Goal: Task Accomplishment & Management: Complete application form

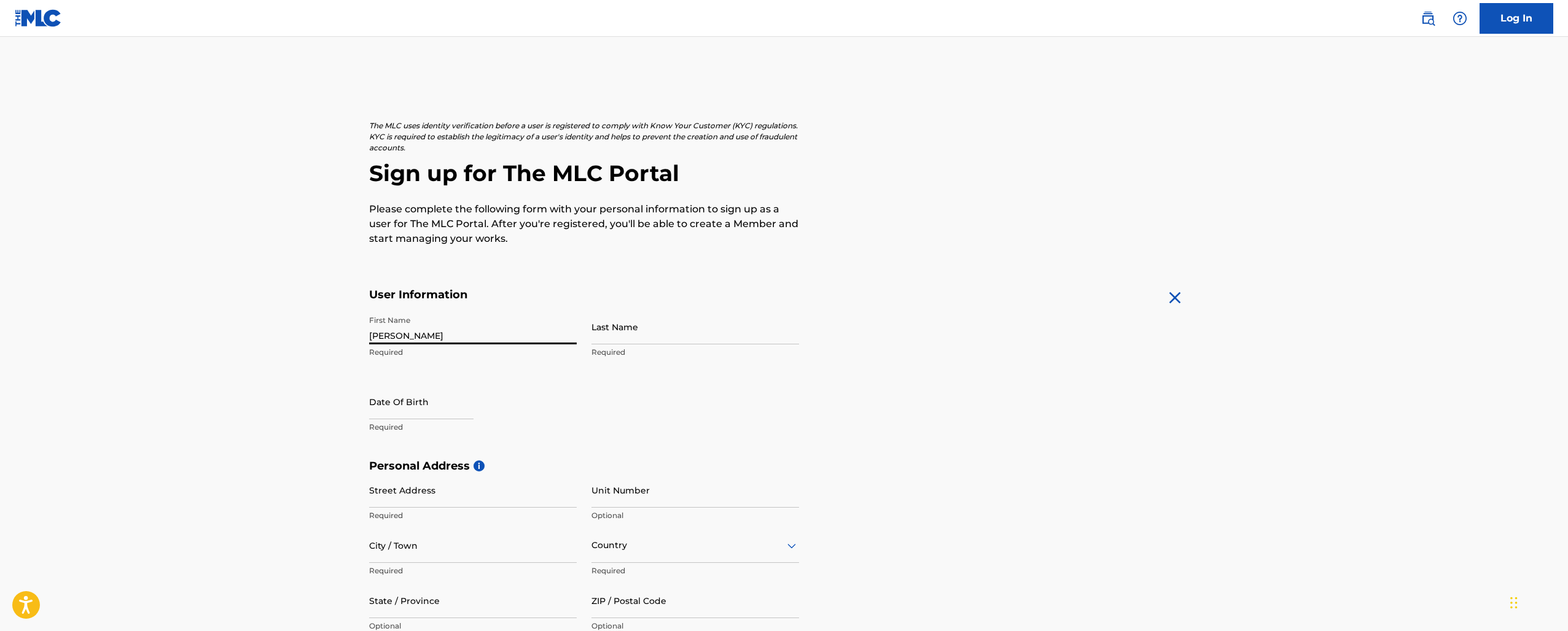
type input "[PERSON_NAME]"
type input "innocent"
select select "7"
select select "2025"
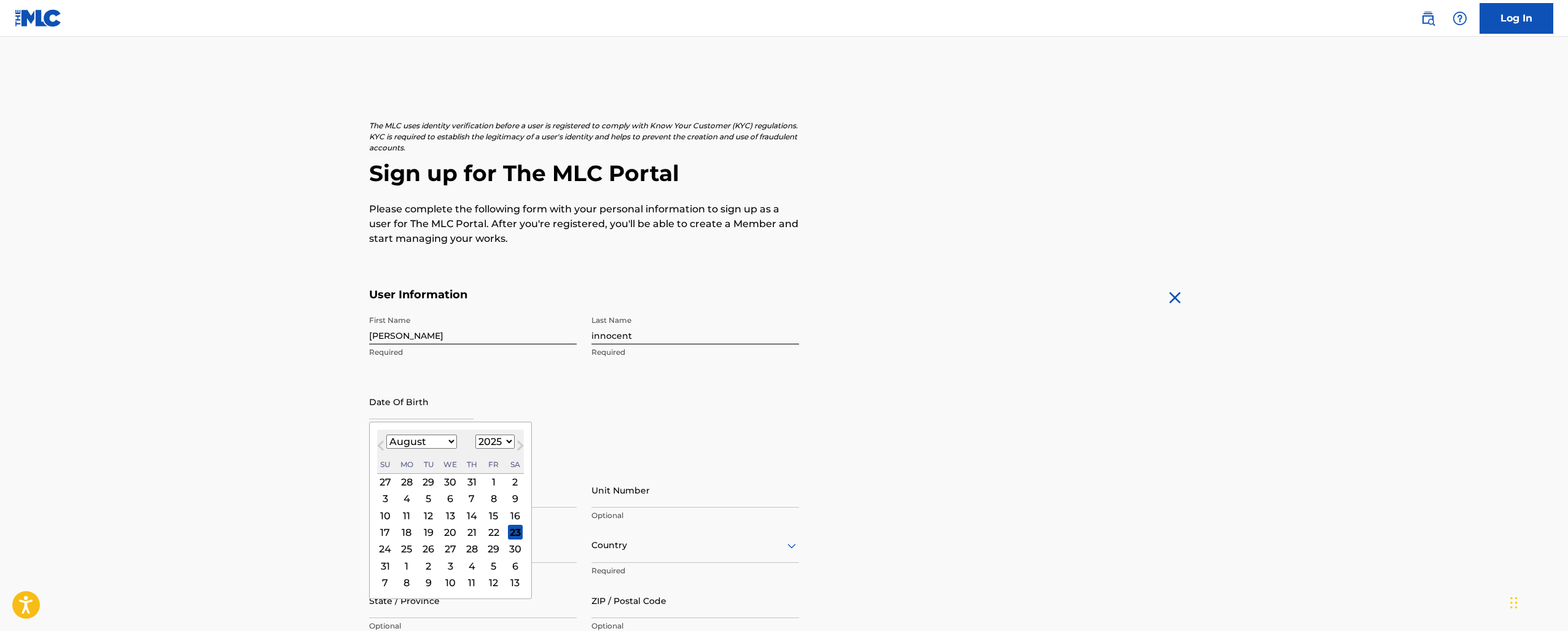
click at [382, 449] on span "Previous Month" at bounding box center [382, 448] width 0 height 19
select select "5"
select select "1999"
select select "11"
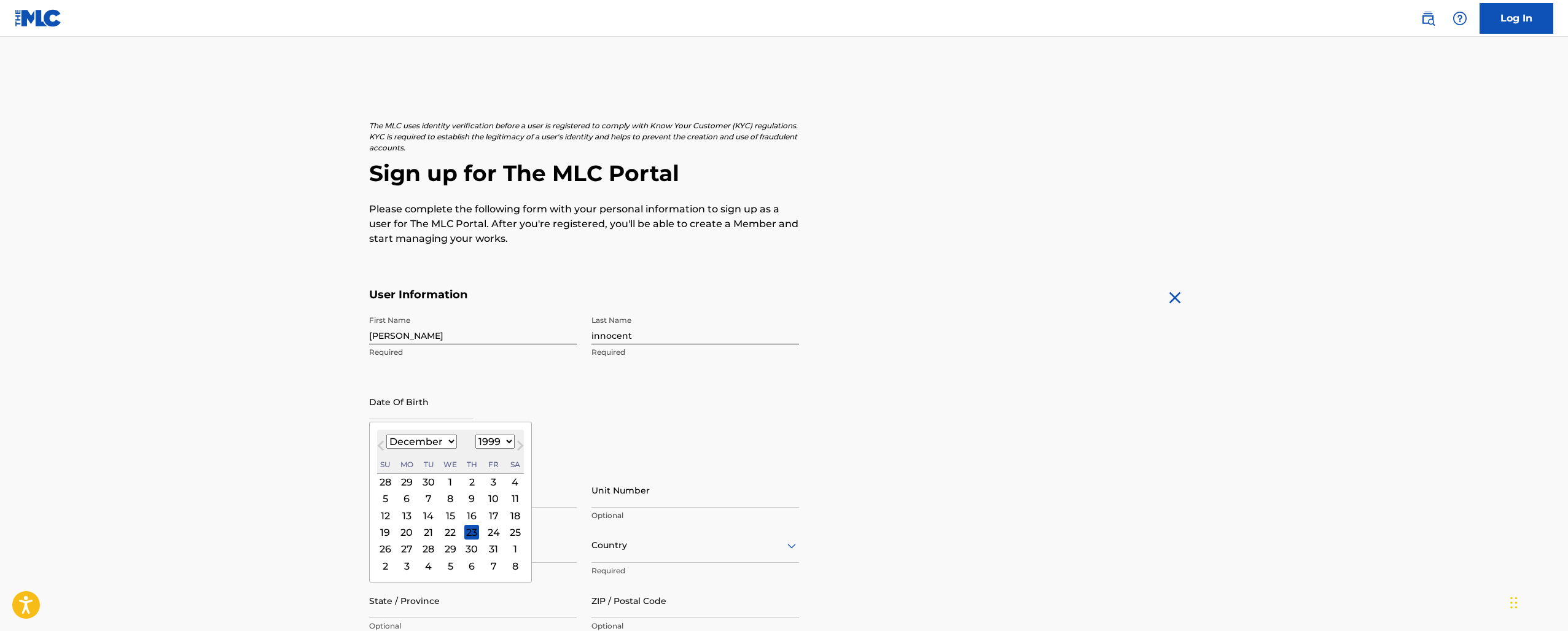
click at [421, 498] on div "7" at bounding box center [428, 499] width 15 height 15
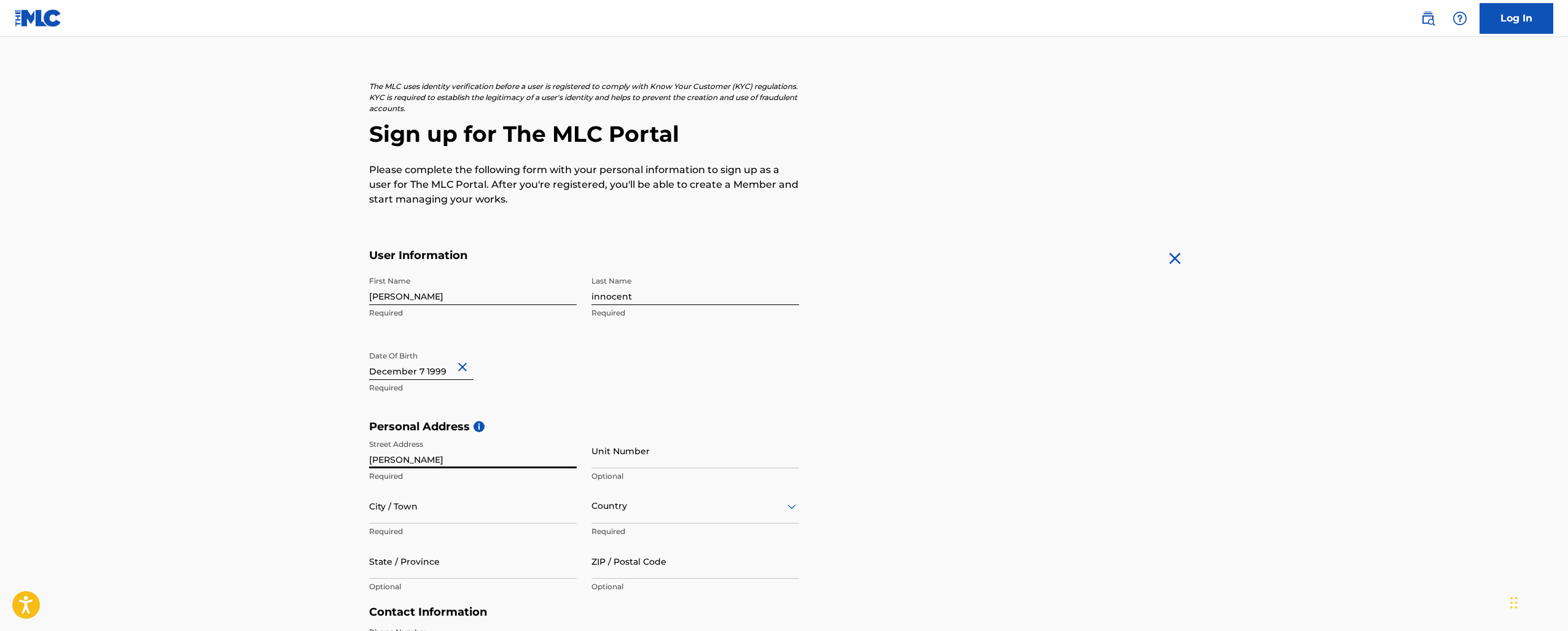
scroll to position [44, 0]
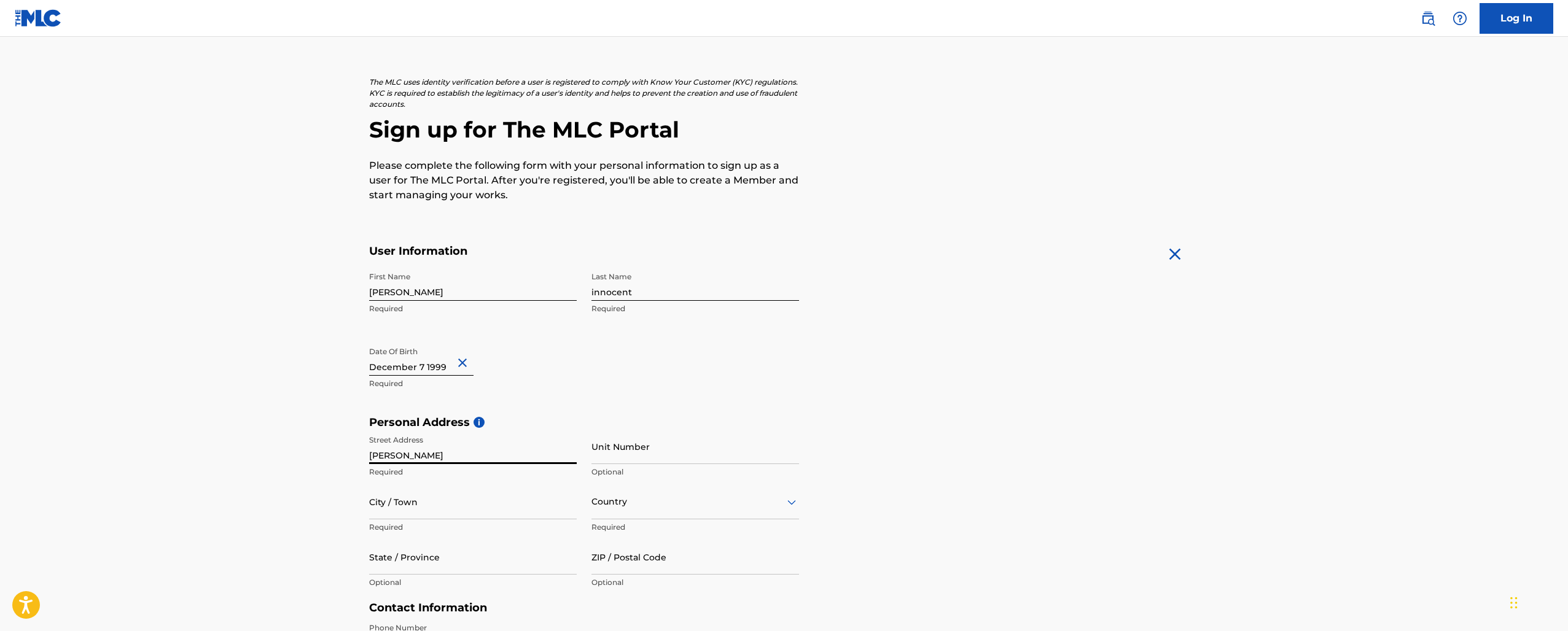
type input "[PERSON_NAME]"
click at [633, 509] on div "Country" at bounding box center [695, 501] width 207 height 35
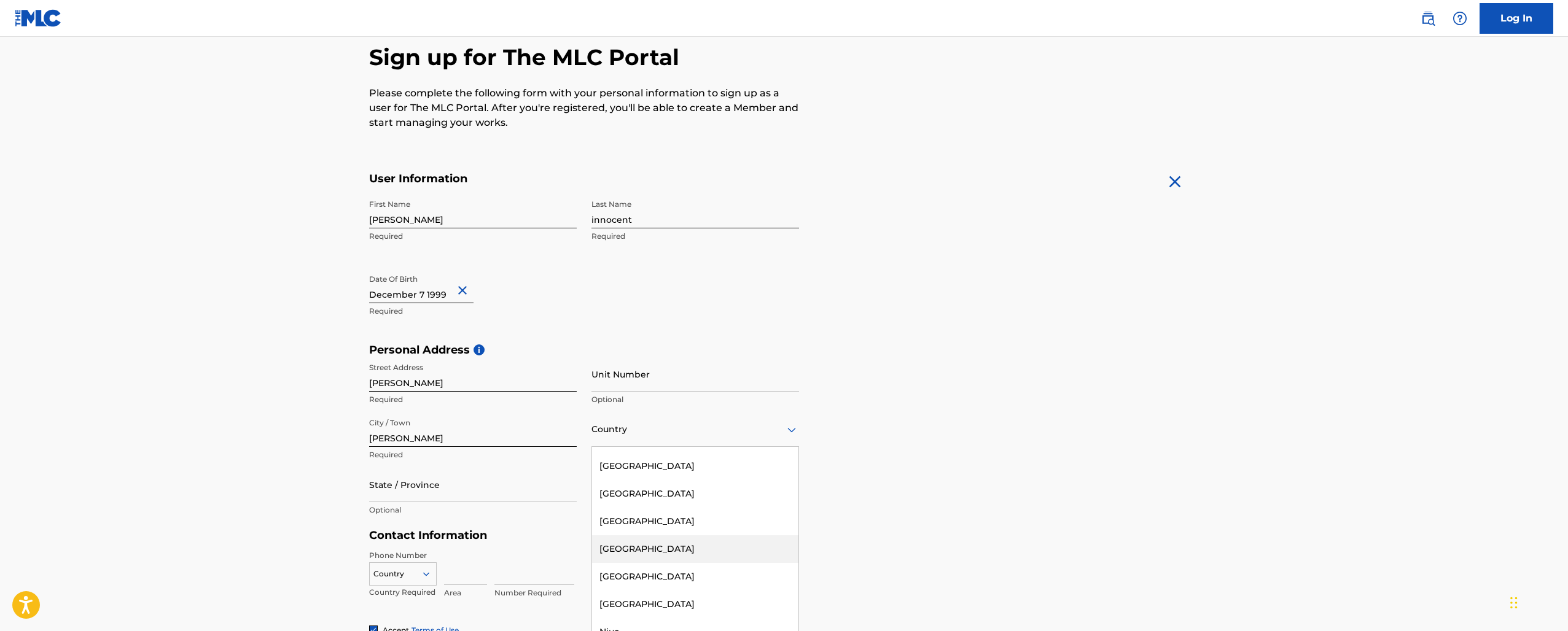
scroll to position [3970, 0]
click at [655, 590] on div "[GEOGRAPHIC_DATA]" at bounding box center [695, 603] width 207 height 28
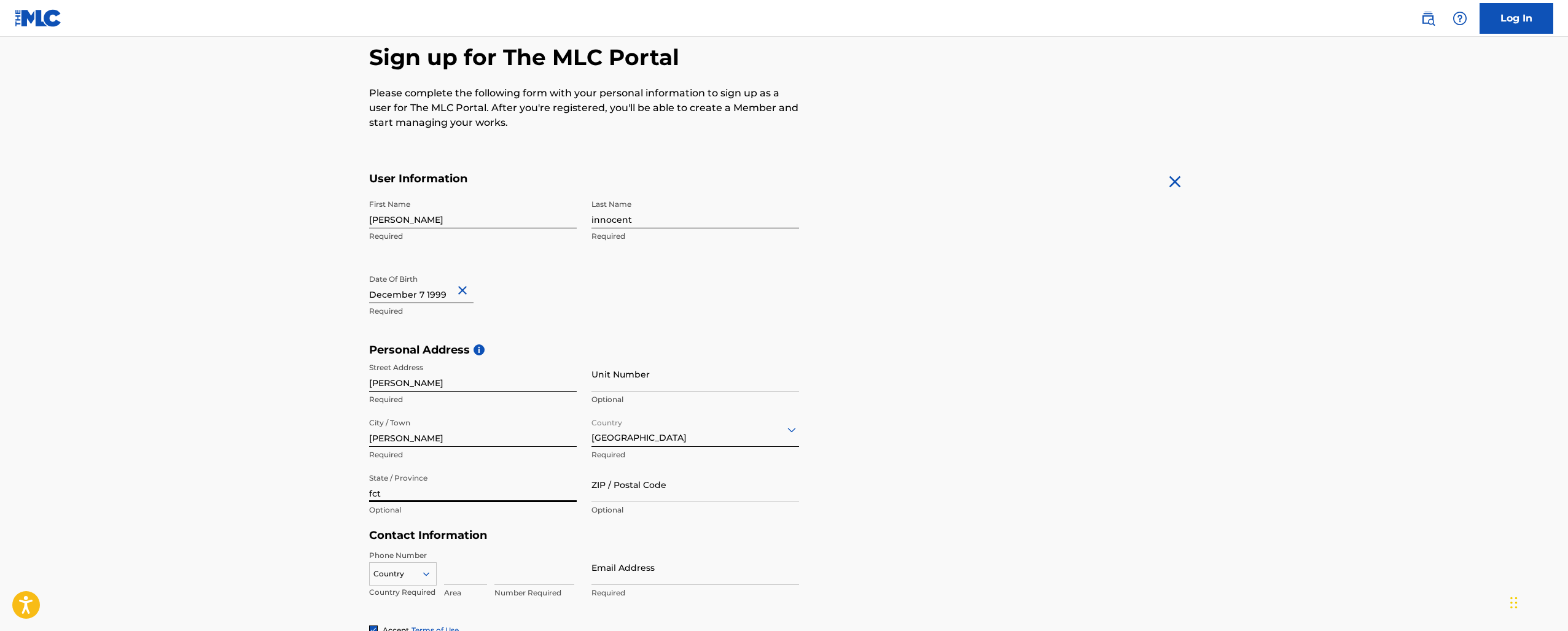
type input "fct"
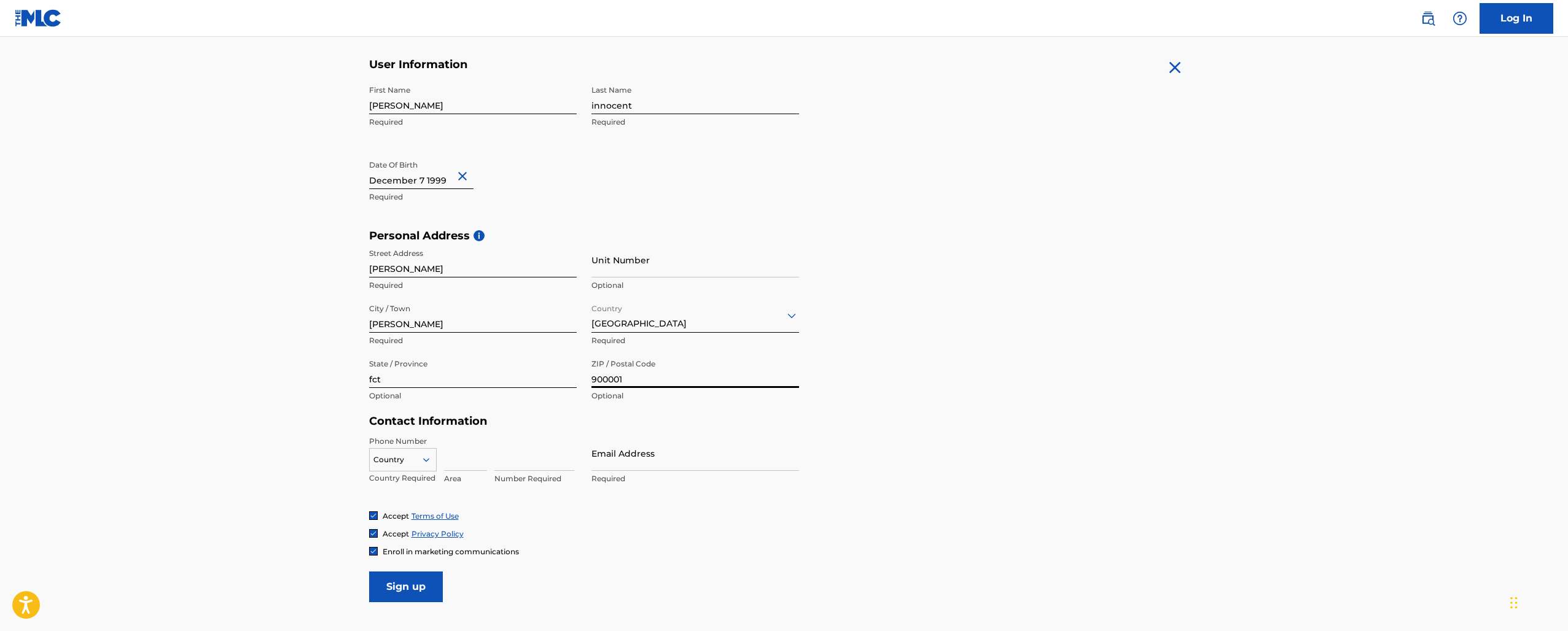
type input "900001"
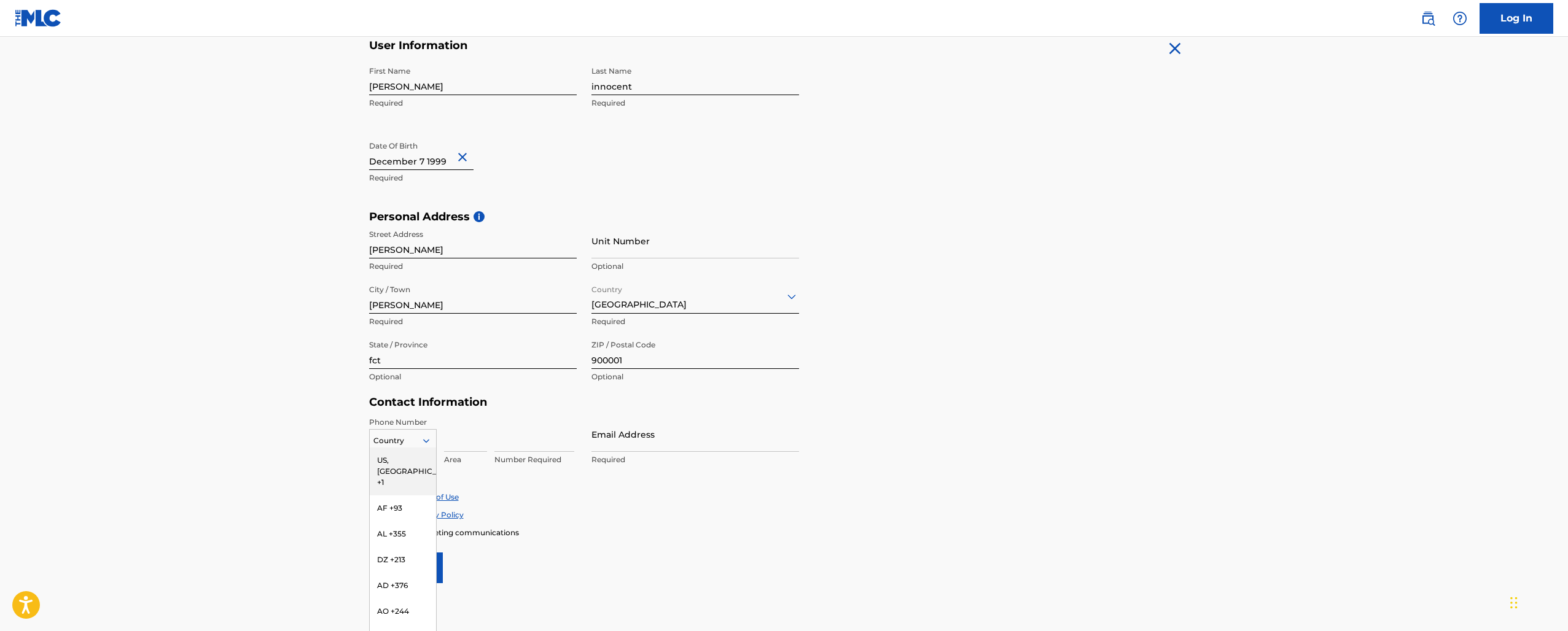
click at [416, 448] on div "US, [GEOGRAPHIC_DATA] +1, 1 of 216. 216 results available. Use Up and Down to c…" at bounding box center [403, 438] width 68 height 19
click at [391, 470] on div "NG +234" at bounding box center [402, 482] width 67 height 26
click at [476, 441] on input at bounding box center [466, 433] width 43 height 35
type input "8"
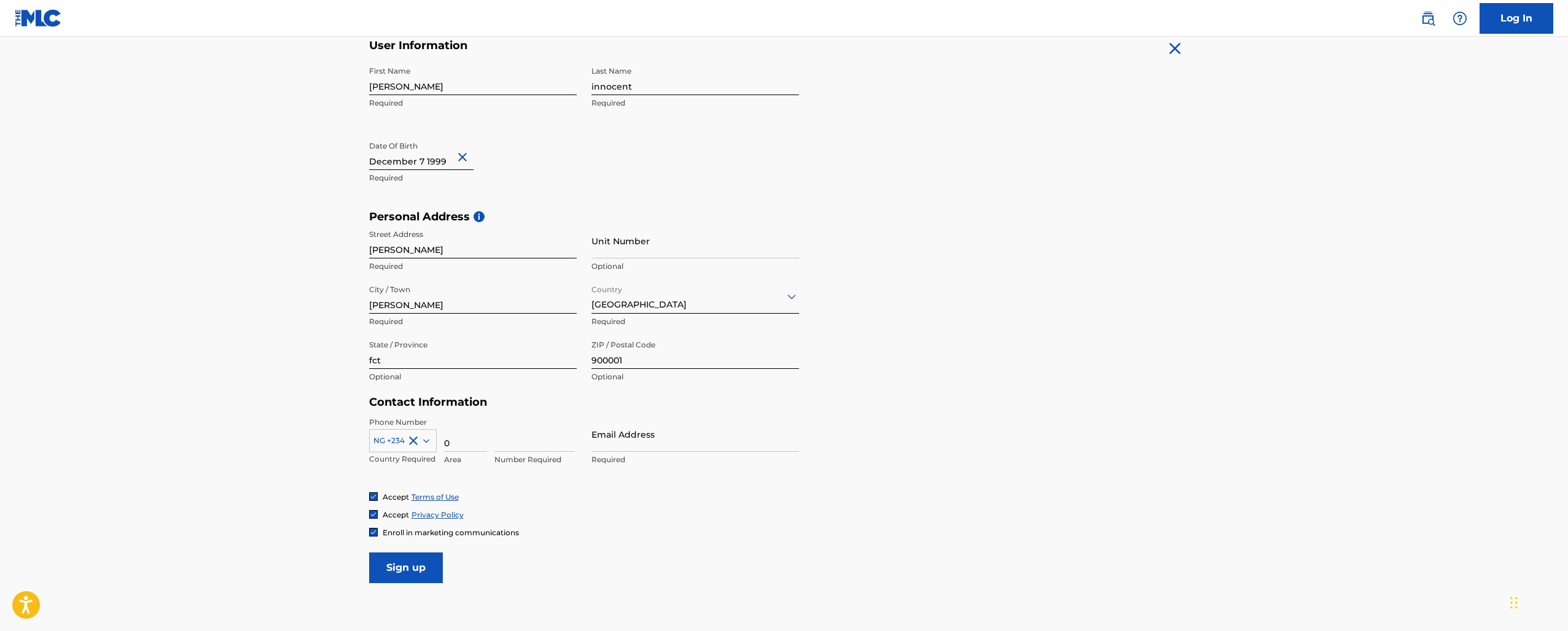
type input "0"
type input "8136921336"
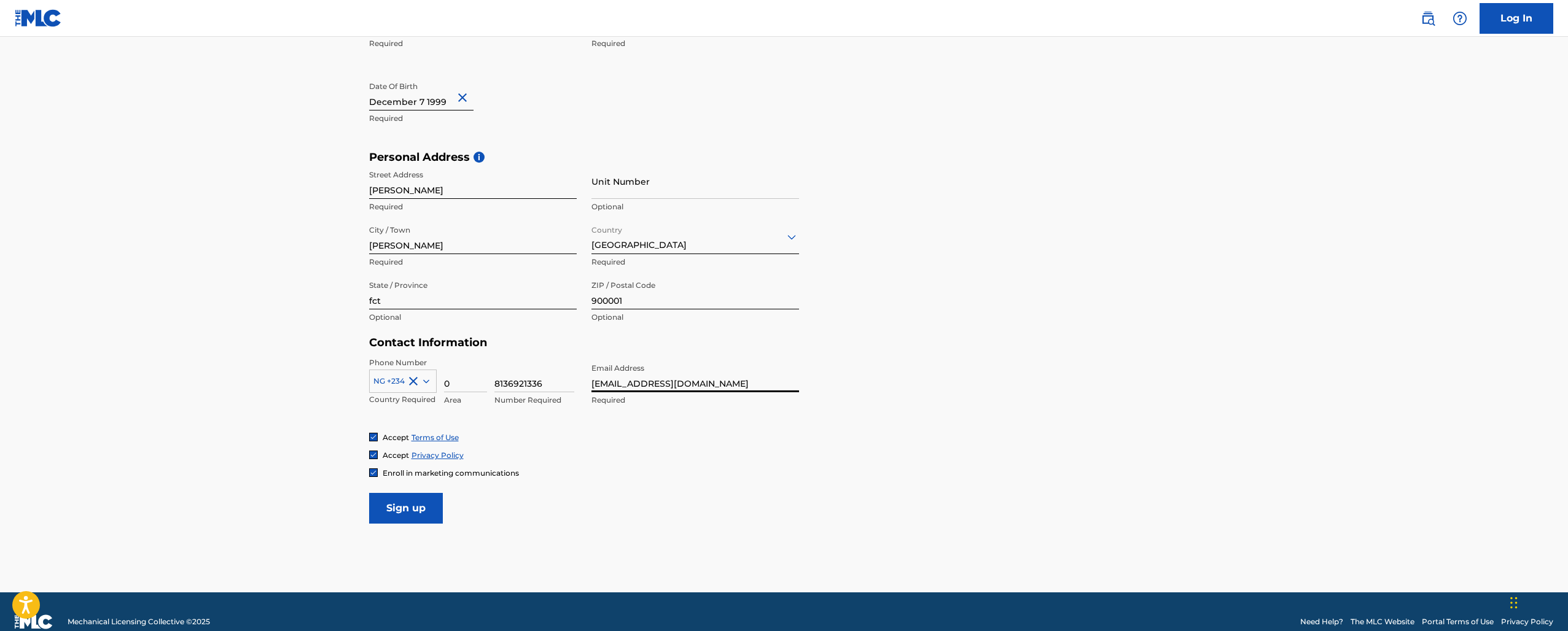
scroll to position [310, 0]
type input "[EMAIL_ADDRESS][DOMAIN_NAME]"
click at [422, 510] on input "Sign up" at bounding box center [406, 507] width 74 height 30
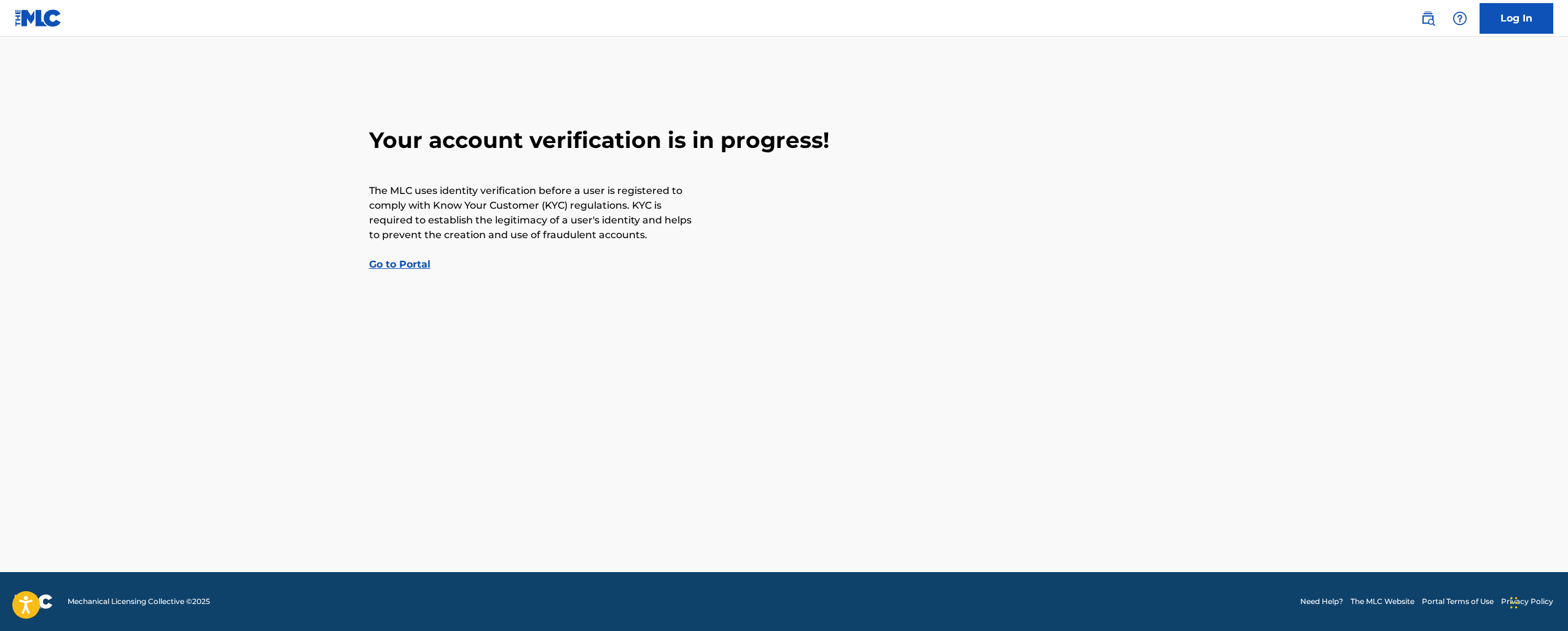
click at [1493, 19] on link "Log In" at bounding box center [1516, 18] width 74 height 30
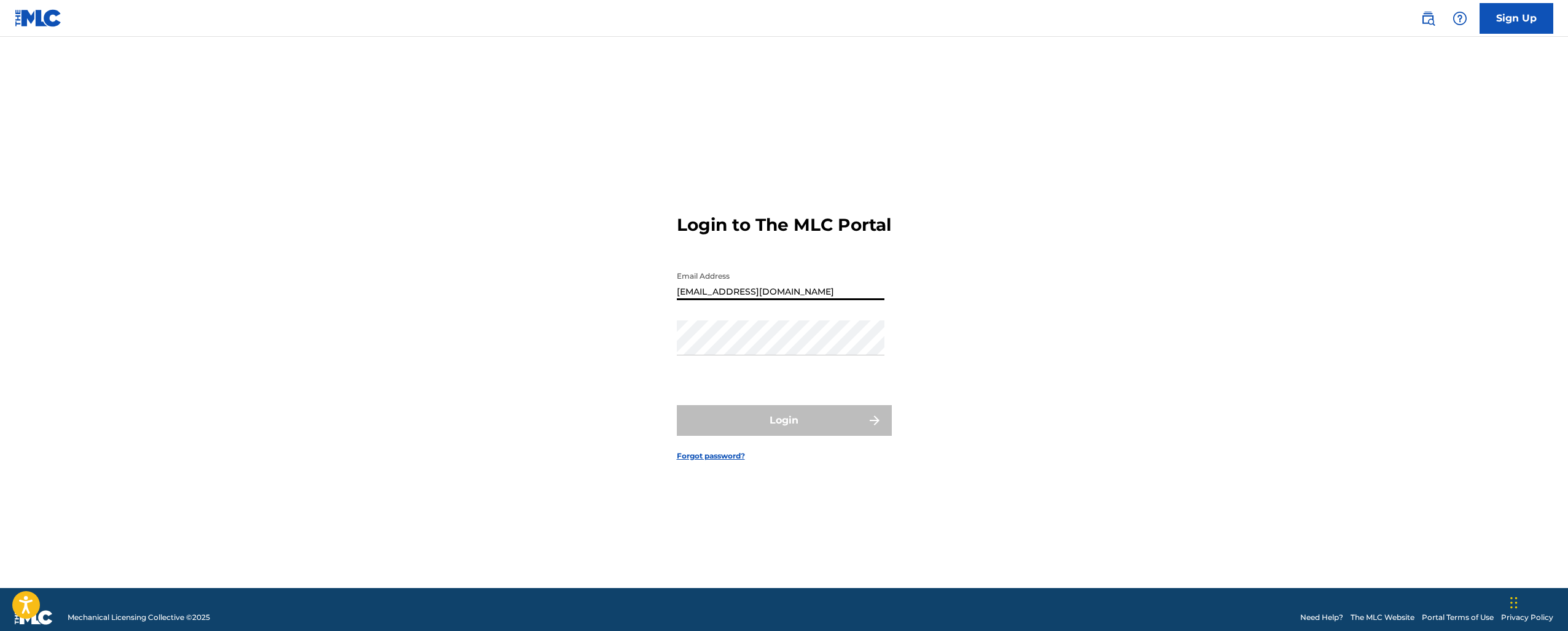
type input "[EMAIL_ADDRESS][DOMAIN_NAME]"
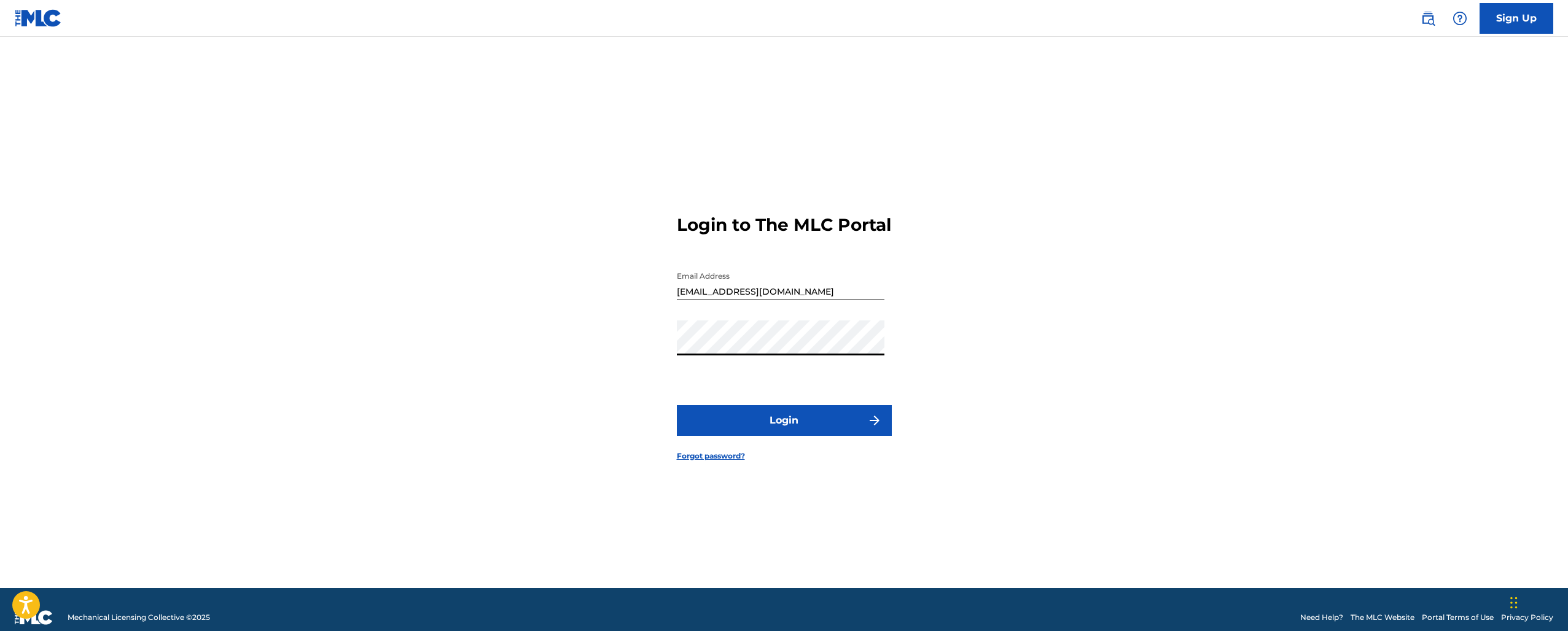
click at [784, 431] on button "Login" at bounding box center [784, 420] width 215 height 30
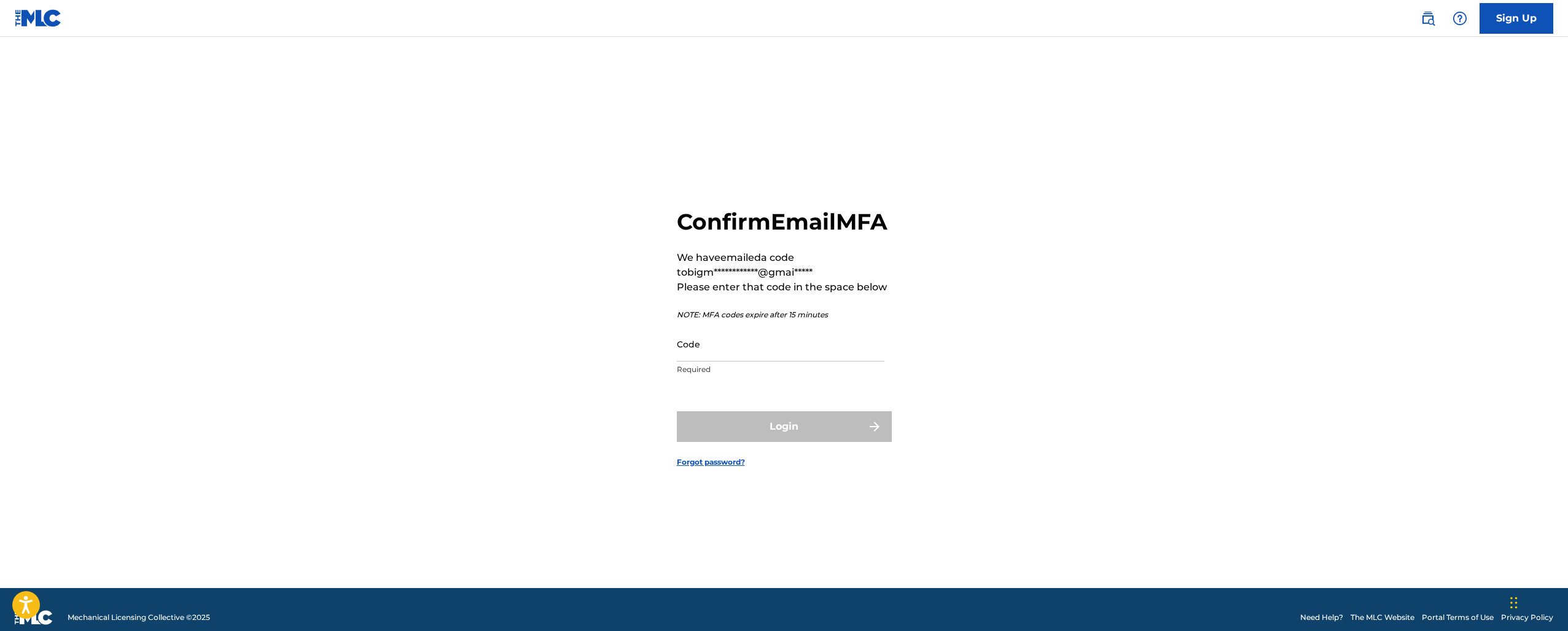
click at [761, 361] on input "Code" at bounding box center [780, 344] width 207 height 35
type input "862741"
click at [792, 431] on button "Login" at bounding box center [784, 426] width 215 height 30
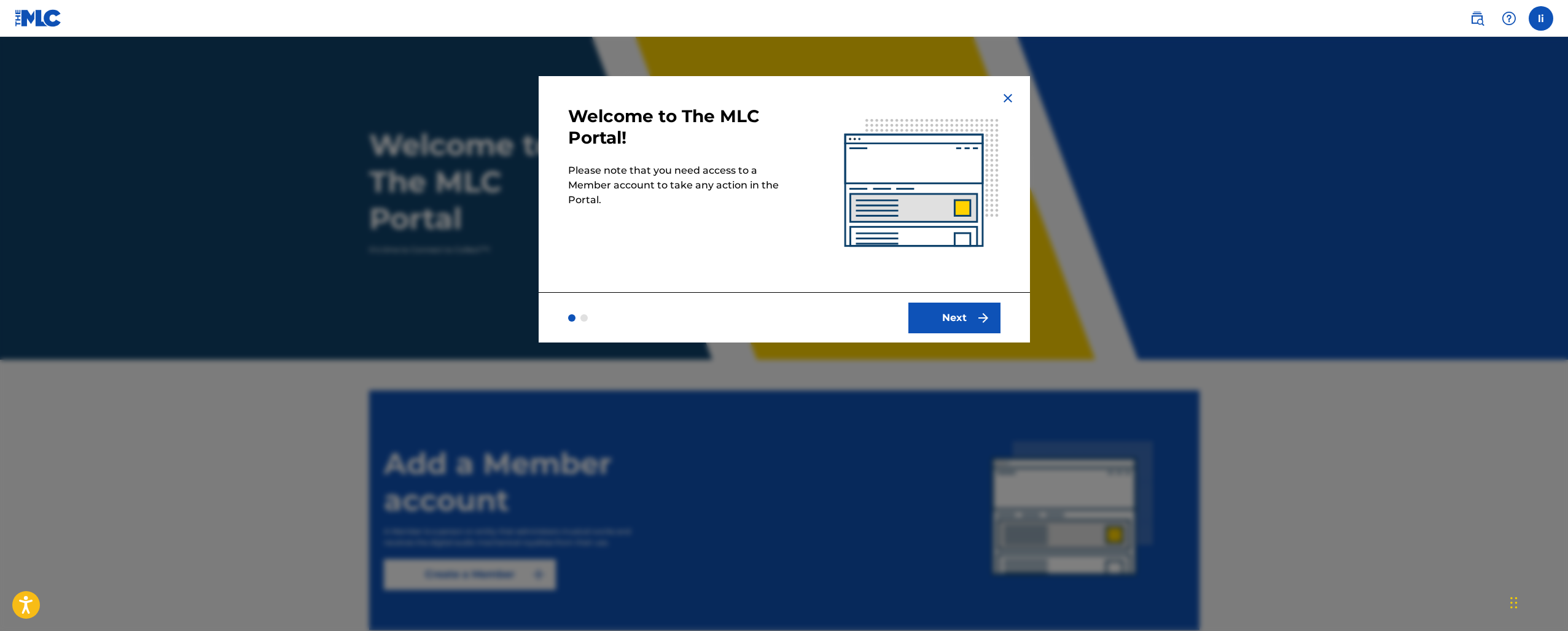
click at [936, 318] on button "Next" at bounding box center [954, 318] width 92 height 30
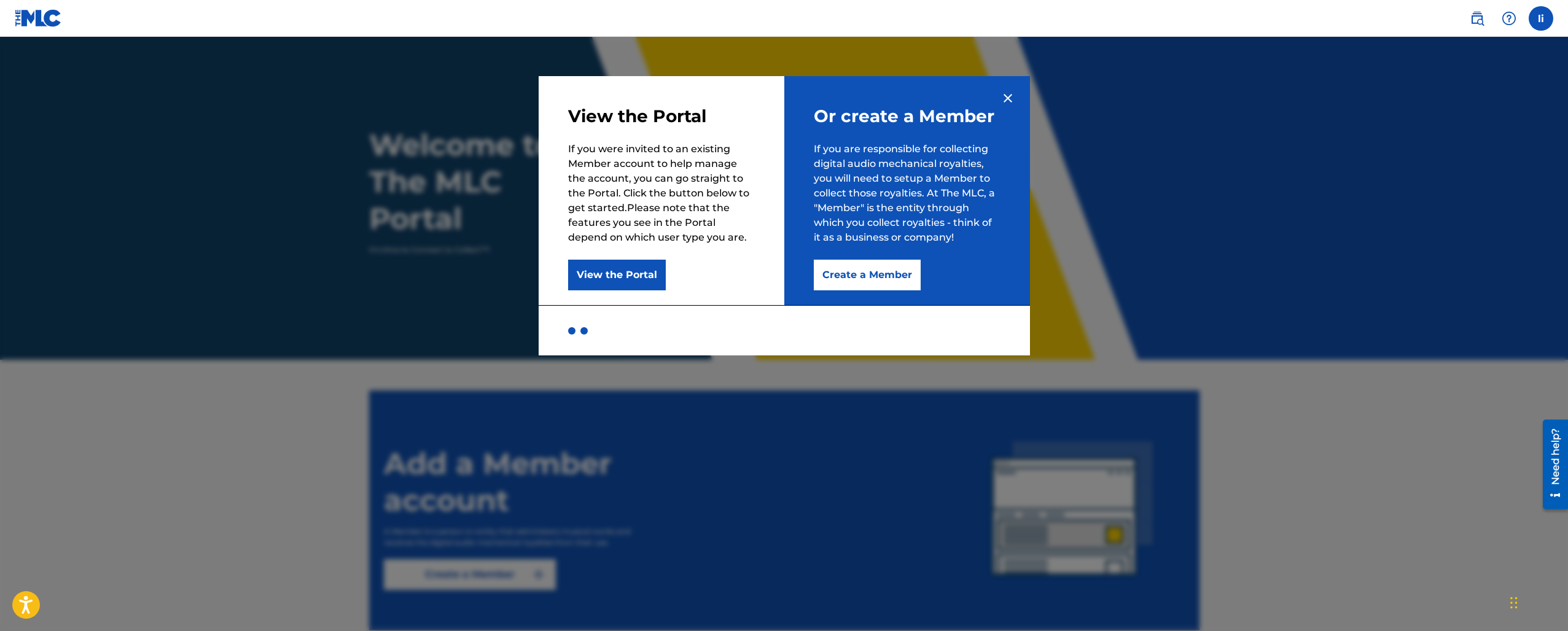
click at [870, 287] on button "Create a Member" at bounding box center [867, 275] width 107 height 30
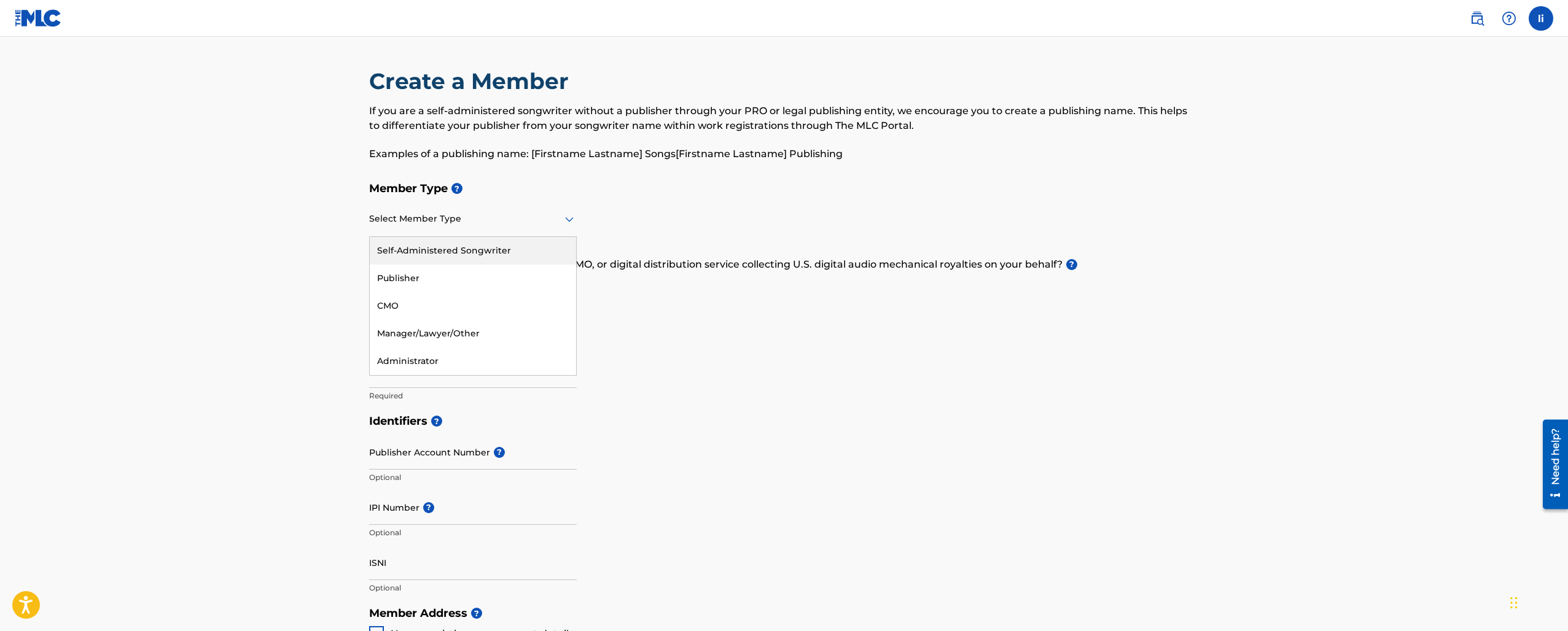
click at [542, 222] on div at bounding box center [473, 218] width 207 height 15
drag, startPoint x: 530, startPoint y: 271, endPoint x: 530, endPoint y: 248, distance: 23.0
click at [530, 248] on div "Self-Administered Songwriter Publisher CMO Manager/Lawyer/Other Administrator" at bounding box center [473, 305] width 207 height 138
click at [530, 248] on div "Self-Administered Songwriter" at bounding box center [473, 250] width 207 height 28
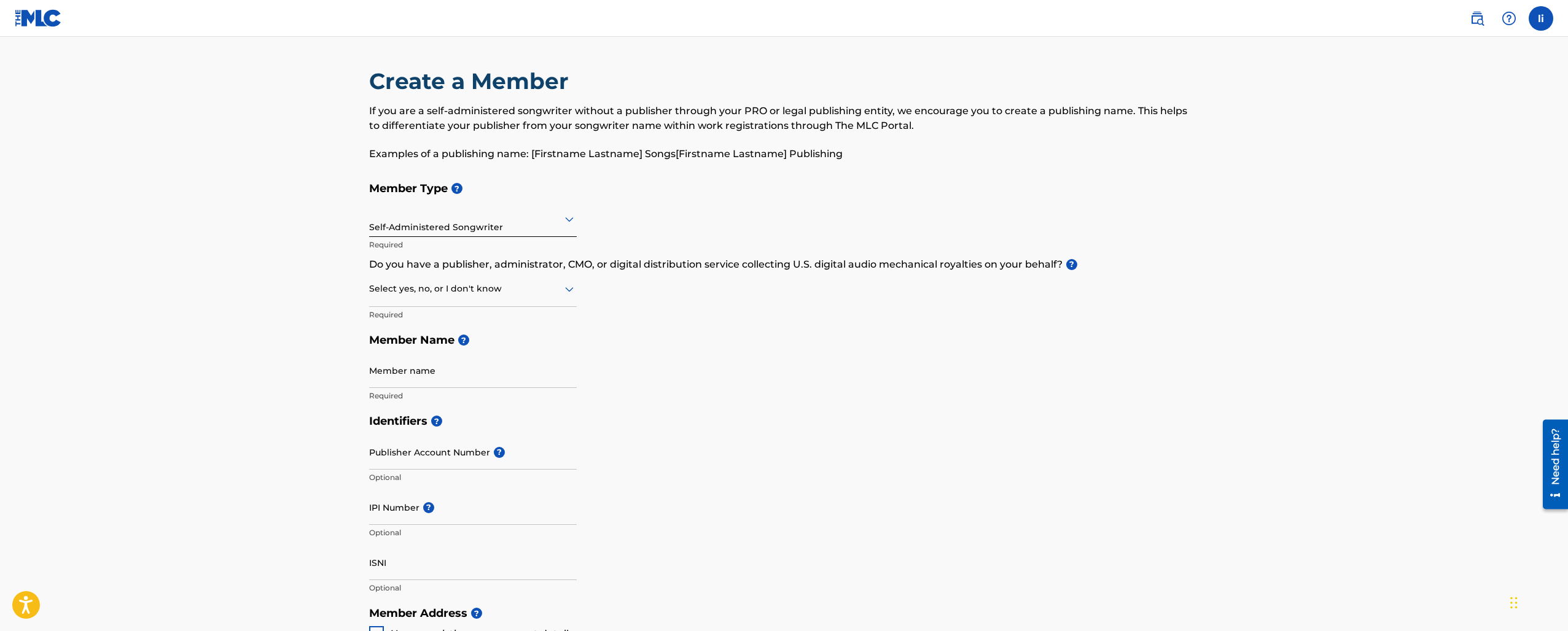
click at [513, 287] on div at bounding box center [473, 288] width 207 height 15
click at [530, 318] on div "Yes" at bounding box center [473, 320] width 207 height 28
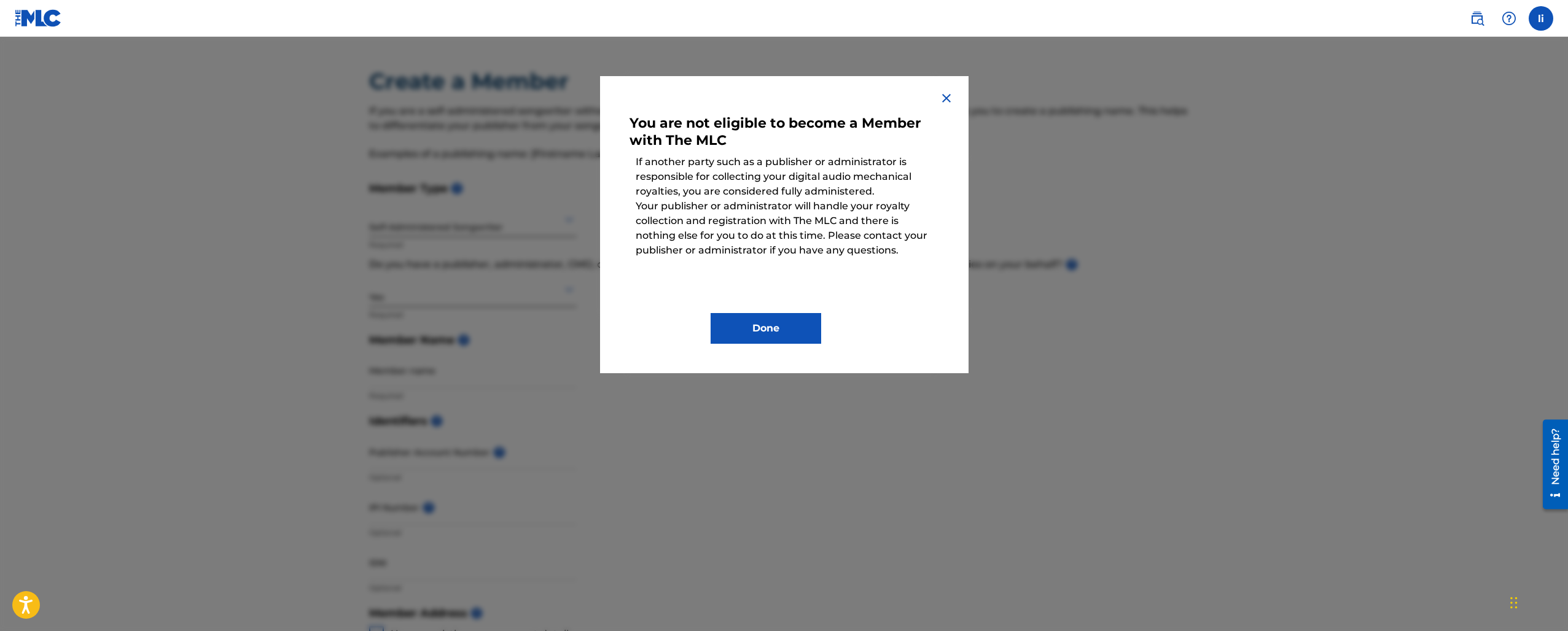
click at [725, 326] on button "Done" at bounding box center [766, 328] width 110 height 30
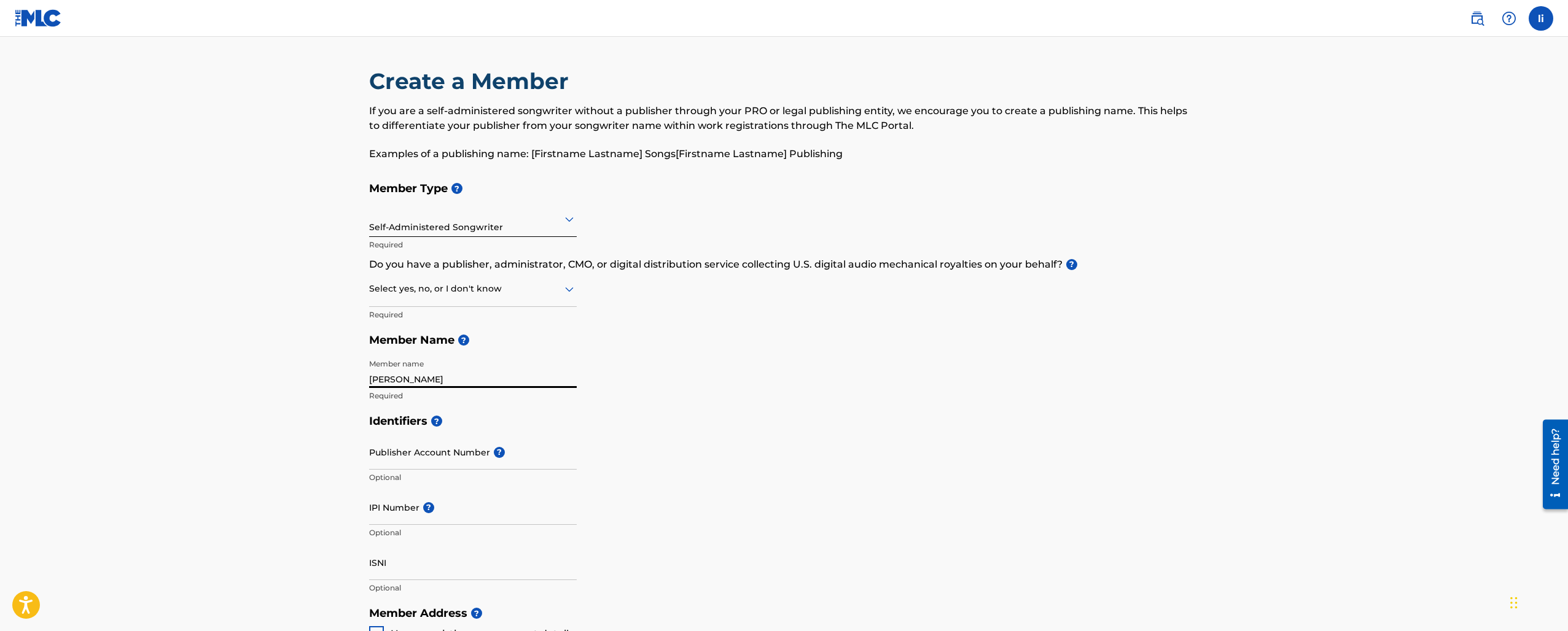
type input "[PERSON_NAME]"
click at [646, 420] on h5 "Identifiers ?" at bounding box center [784, 422] width 831 height 27
click at [481, 452] on input "Publisher Account Number ?" at bounding box center [473, 451] width 207 height 35
click at [586, 406] on div "Member Type ? Self-Administered Songwriter Required Do you have a publisher, ad…" at bounding box center [784, 291] width 831 height 232
click at [555, 349] on h5 "Member Name ?" at bounding box center [784, 341] width 831 height 27
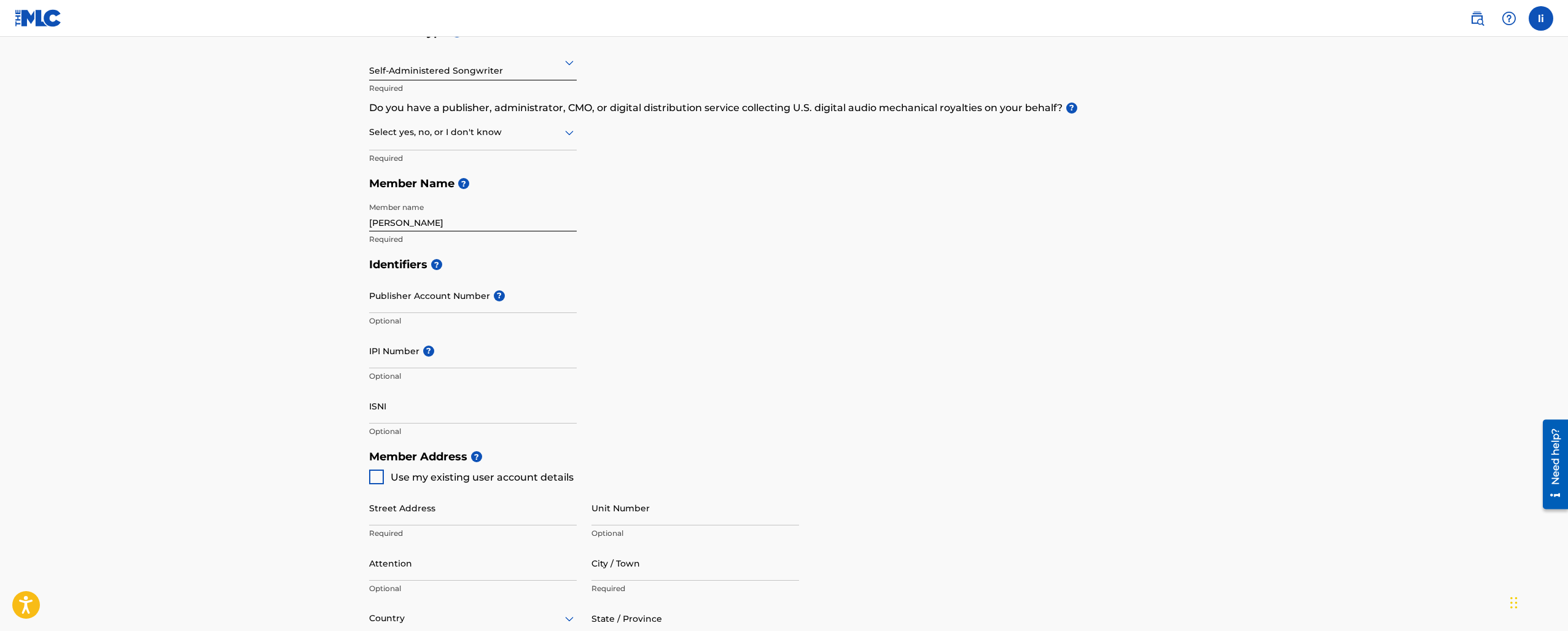
scroll to position [160, 0]
click at [410, 349] on input "IPI Number ?" at bounding box center [473, 347] width 207 height 35
click at [437, 276] on input "Publisher Account Number ?" at bounding box center [473, 291] width 207 height 35
click at [415, 301] on input "Publisher Account Number ?" at bounding box center [473, 291] width 207 height 35
paste input "7909832"
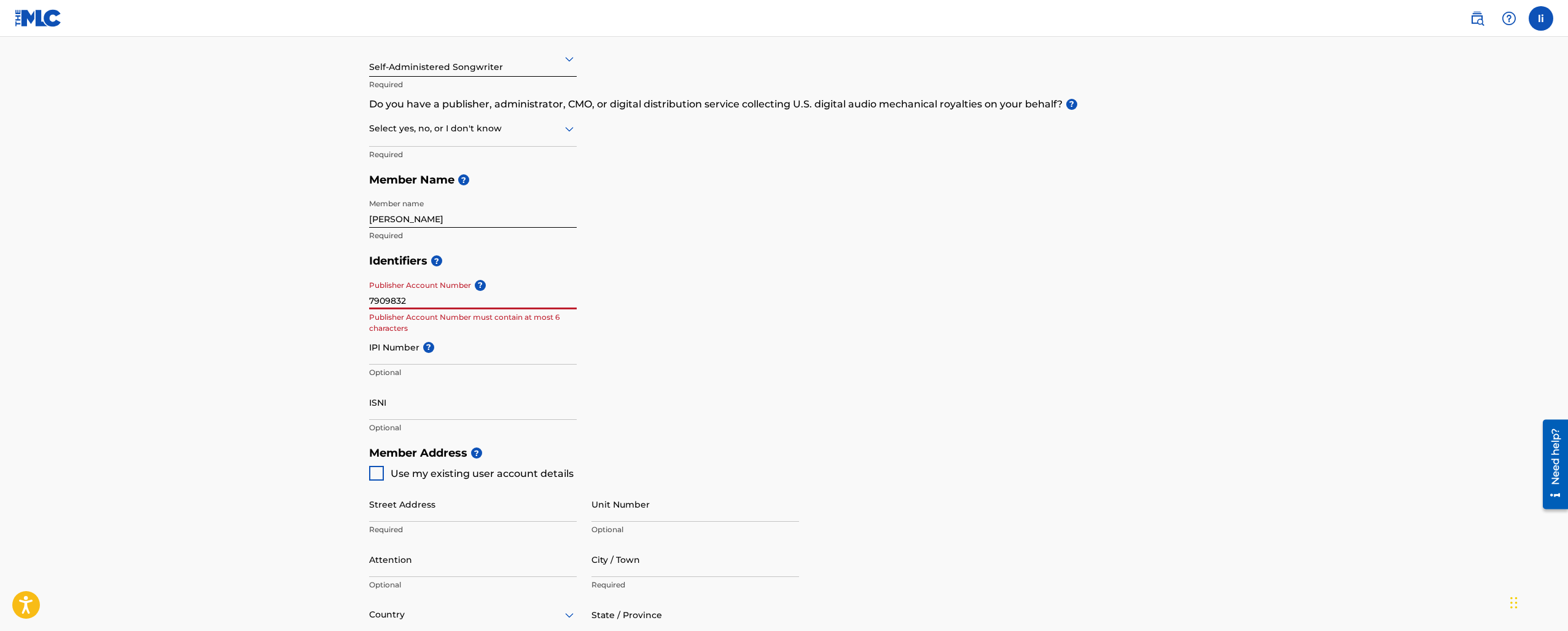
click at [370, 302] on input "7909832" at bounding box center [473, 291] width 207 height 35
click at [402, 300] on input "7909832" at bounding box center [473, 291] width 207 height 35
click at [371, 299] on input "7909832" at bounding box center [473, 291] width 207 height 35
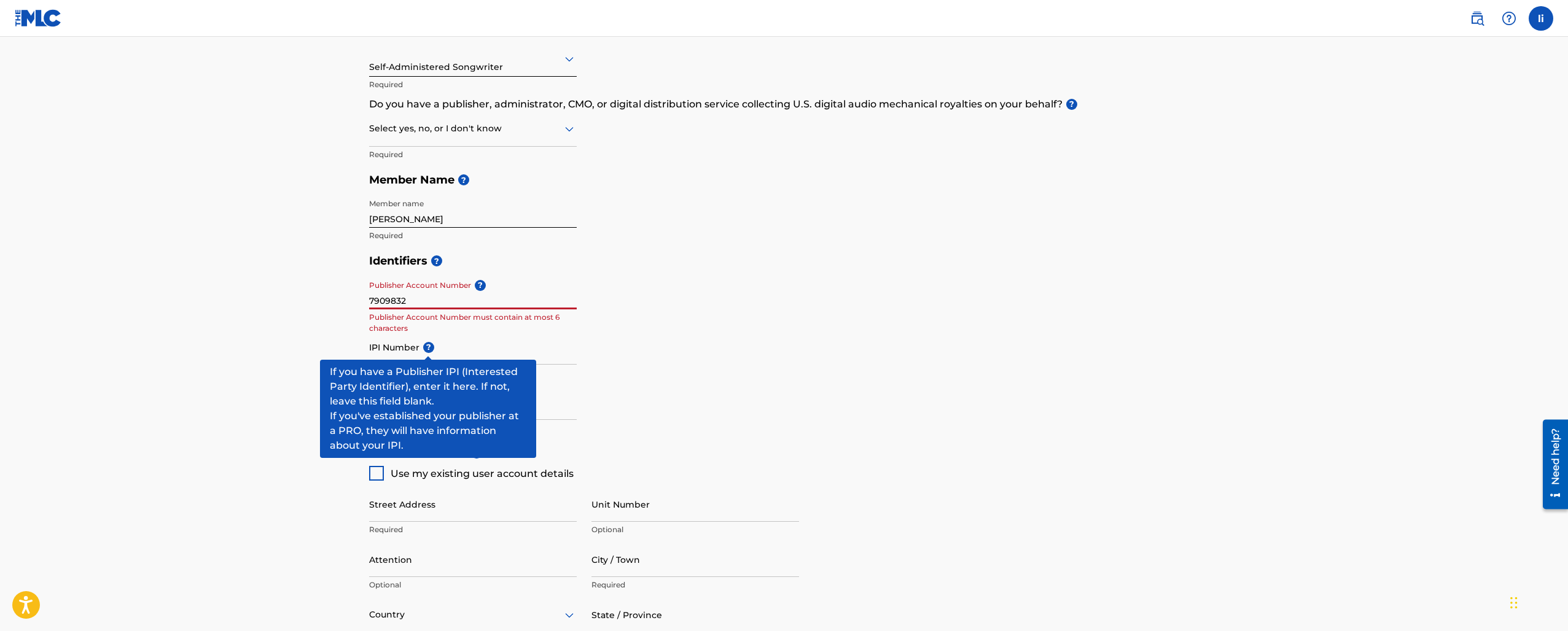
type input "7909832"
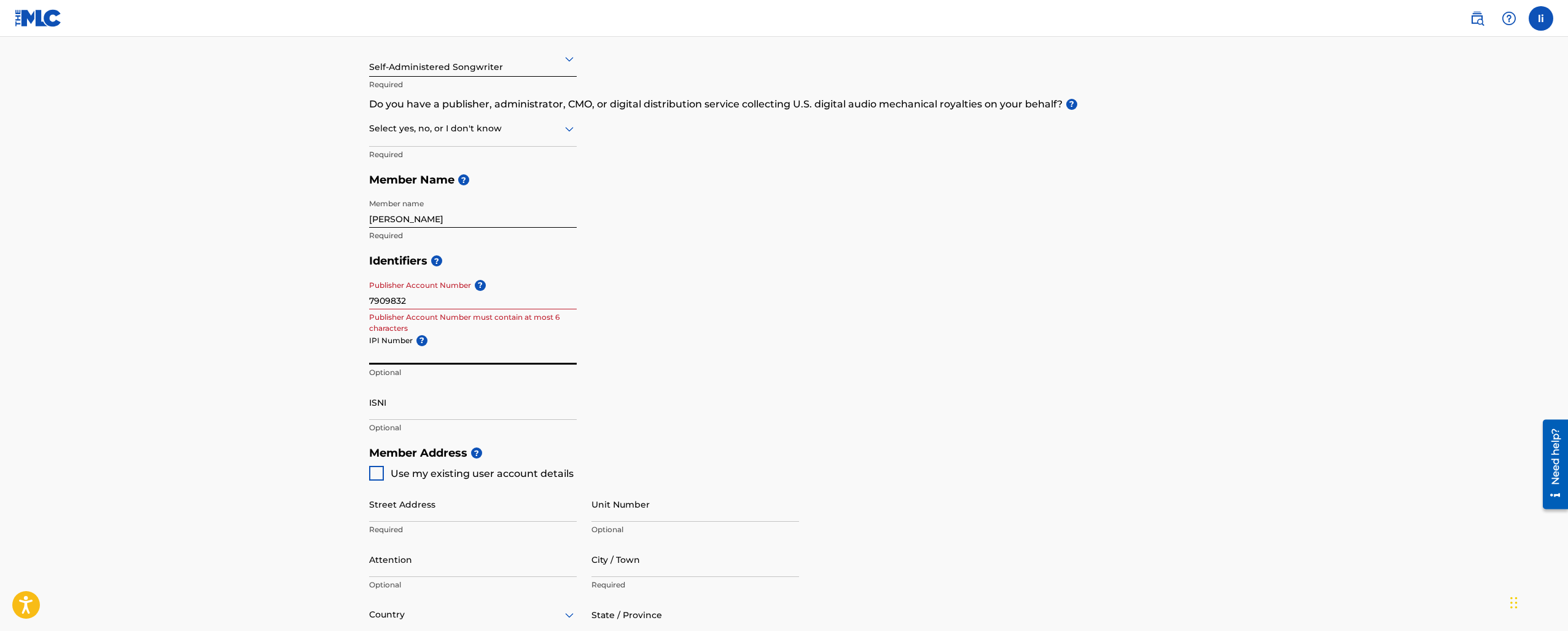
click at [410, 348] on input "IPI Number ?" at bounding box center [473, 347] width 207 height 35
paste input "1302940194"
type input "1302940194"
click at [404, 377] on div "IPI Number ? 1302940194 Optional" at bounding box center [473, 358] width 207 height 55
click at [435, 300] on input "7909832" at bounding box center [473, 291] width 207 height 35
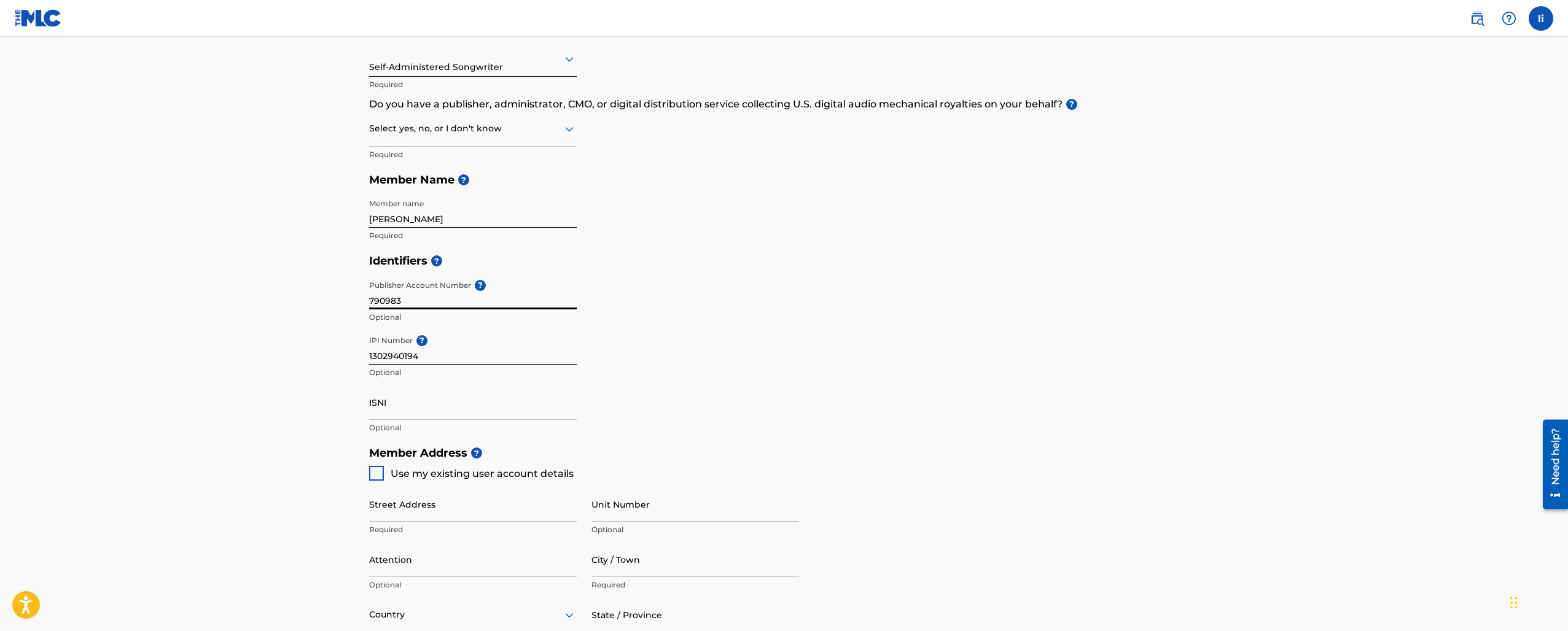
click at [435, 300] on input "790983" at bounding box center [473, 291] width 207 height 35
type input "7"
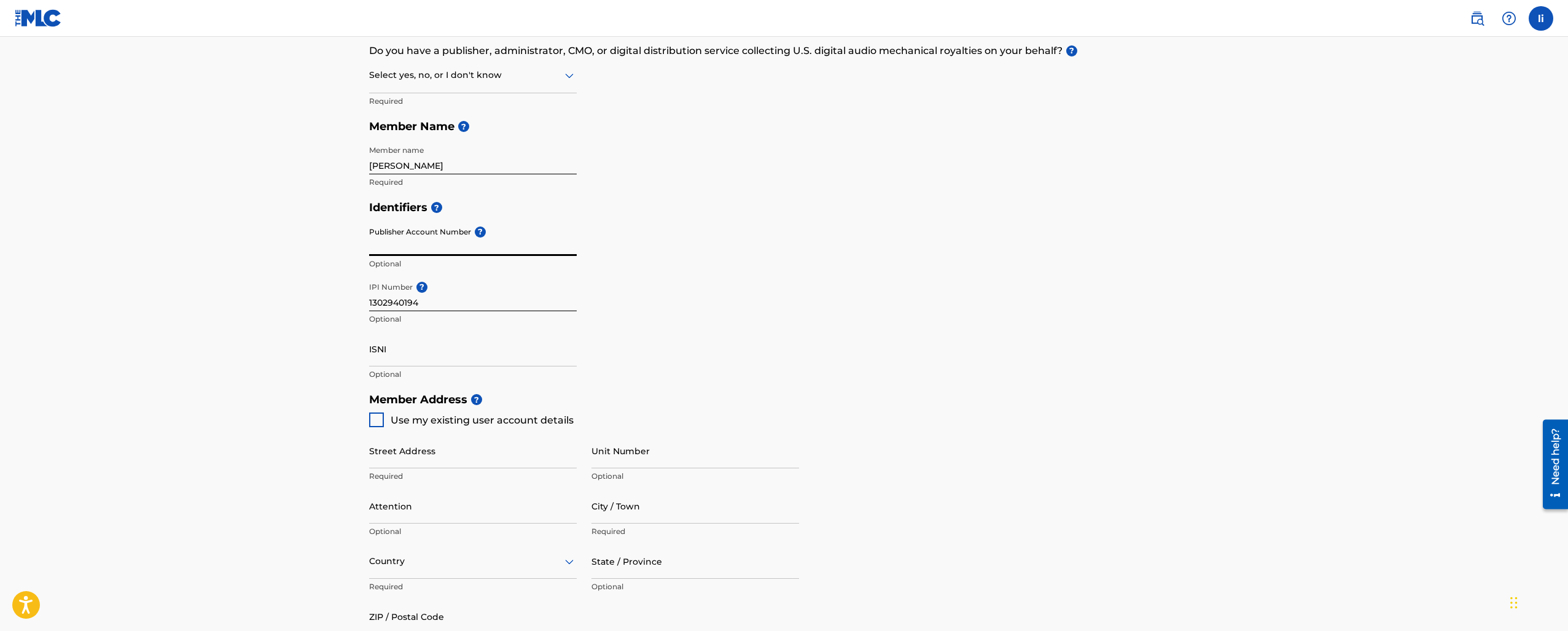
scroll to position [214, 0]
click at [383, 419] on div at bounding box center [377, 418] width 15 height 15
type input "[PERSON_NAME]"
type input "fct"
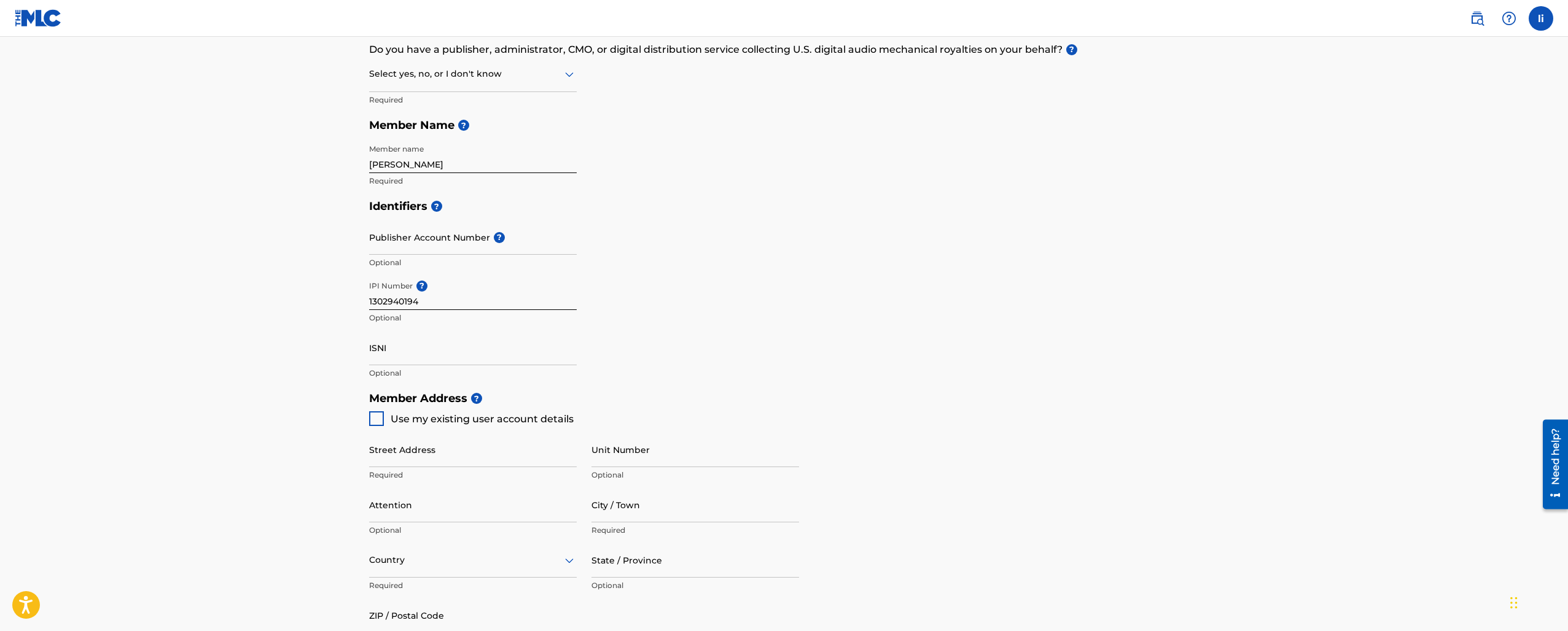
type input "900001"
type input "0"
type input "8136921336"
type input "[EMAIL_ADDRESS][DOMAIN_NAME]"
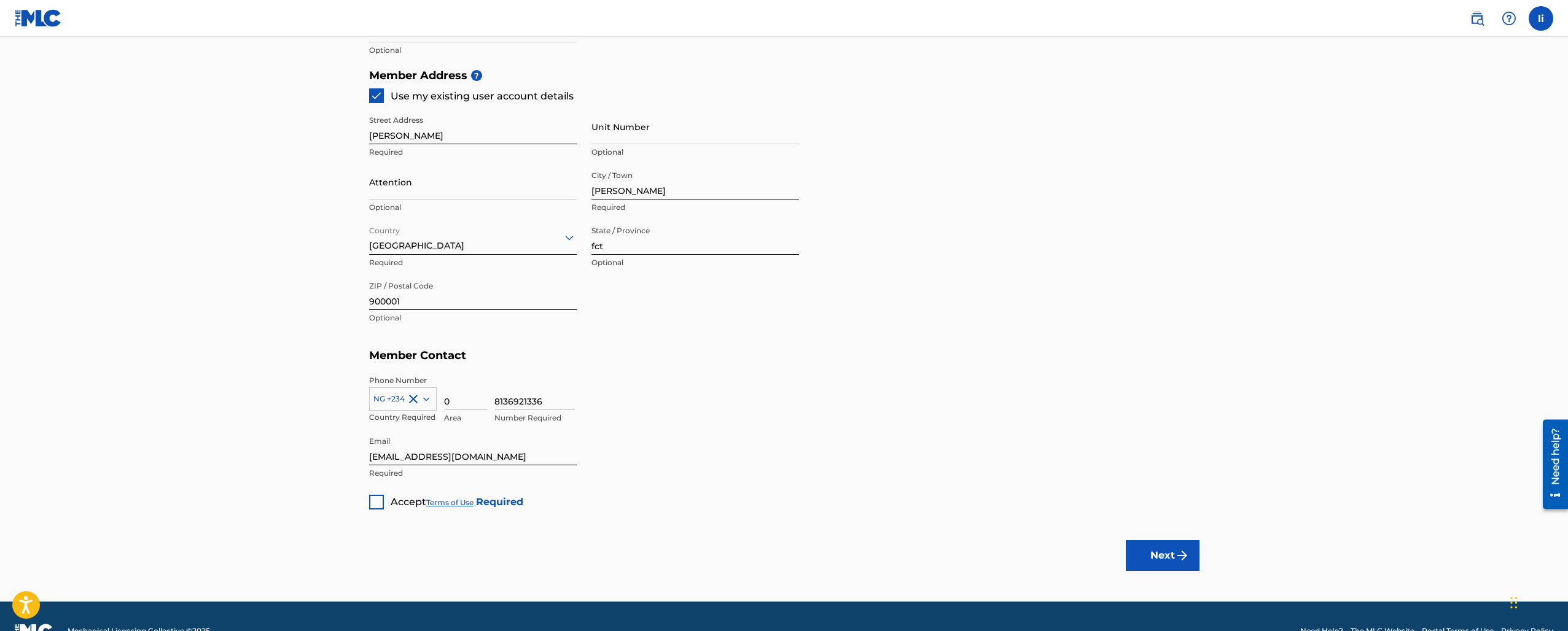
scroll to position [552, 0]
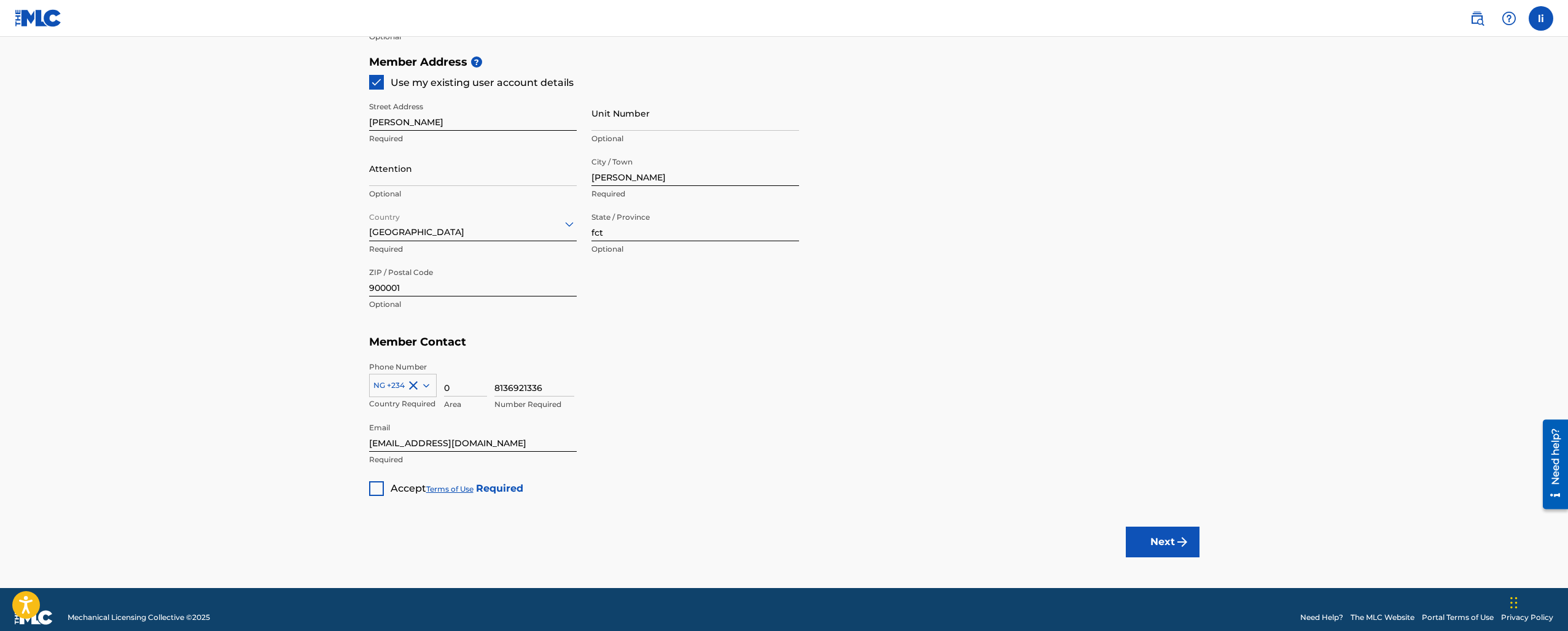
click at [379, 489] on div at bounding box center [377, 489] width 15 height 15
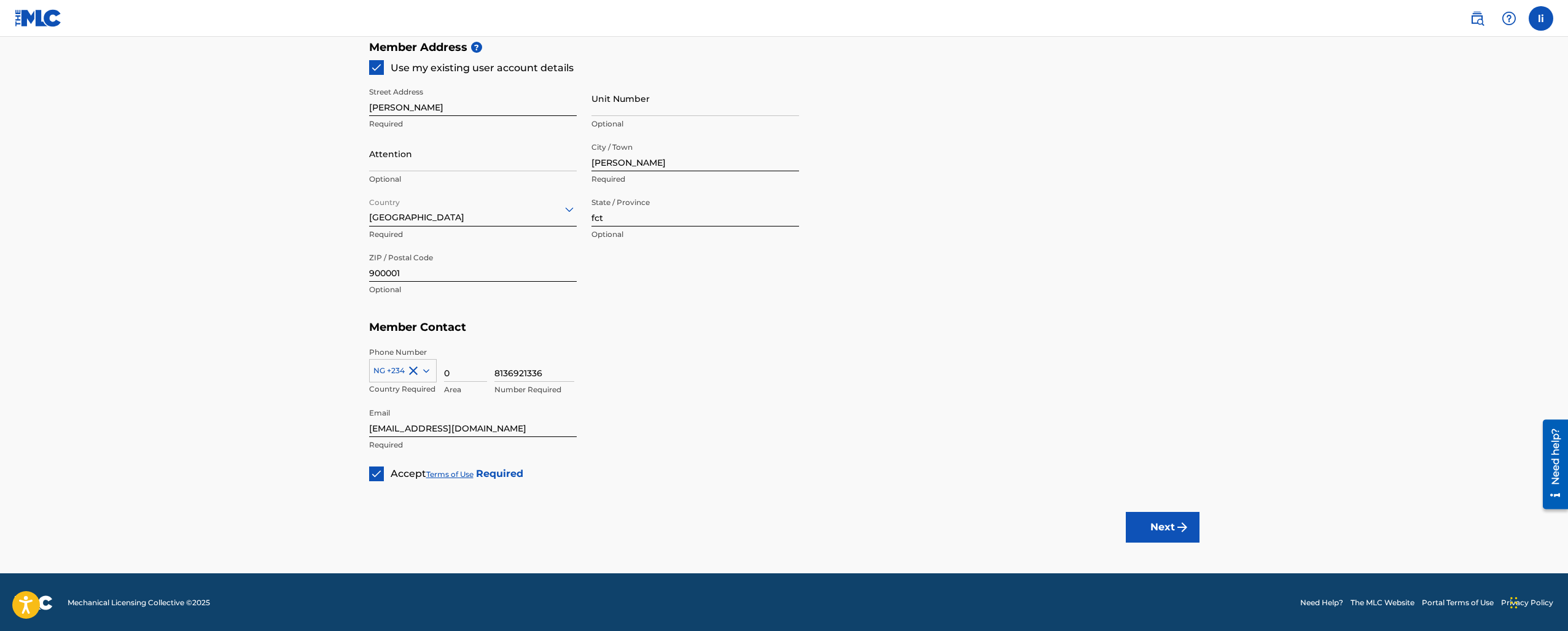
scroll to position [565, 0]
click at [1182, 522] on img "submit" at bounding box center [1182, 528] width 15 height 15
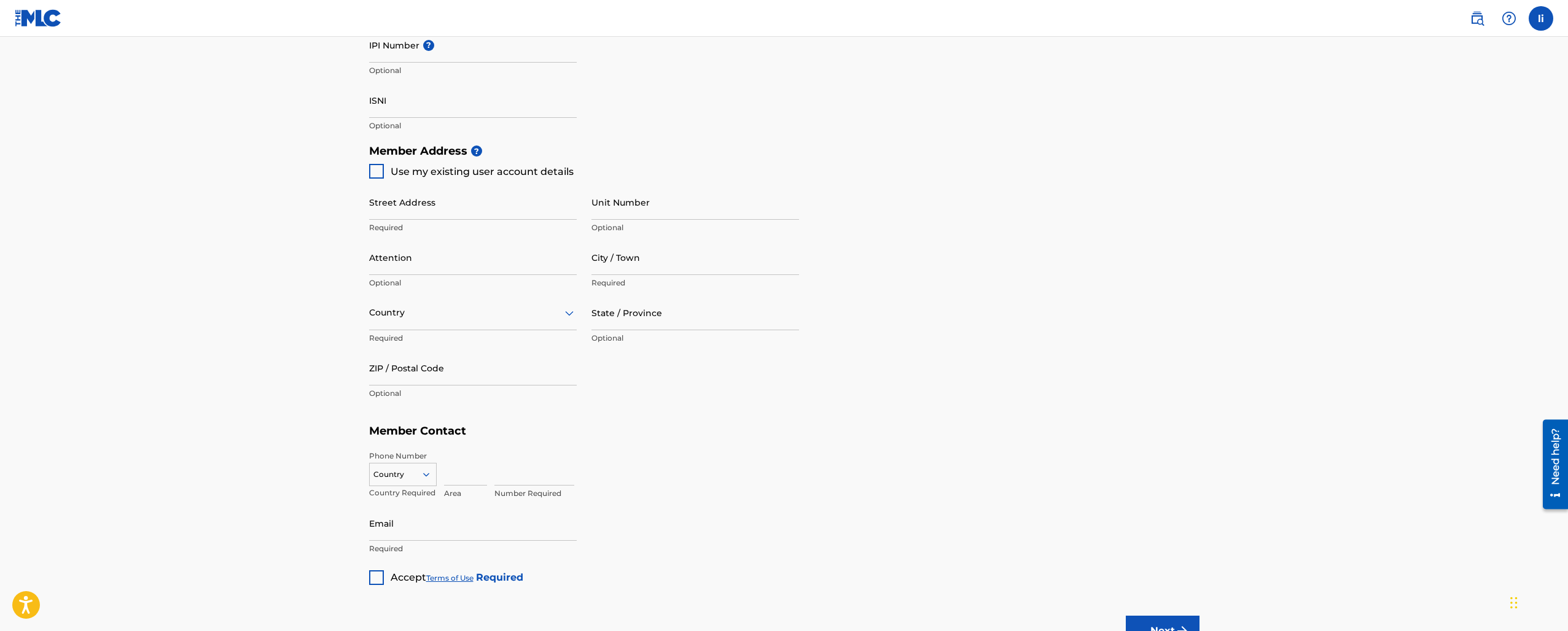
scroll to position [458, 0]
click at [378, 175] on div at bounding box center [377, 175] width 15 height 15
type input "[PERSON_NAME]"
type input "fct"
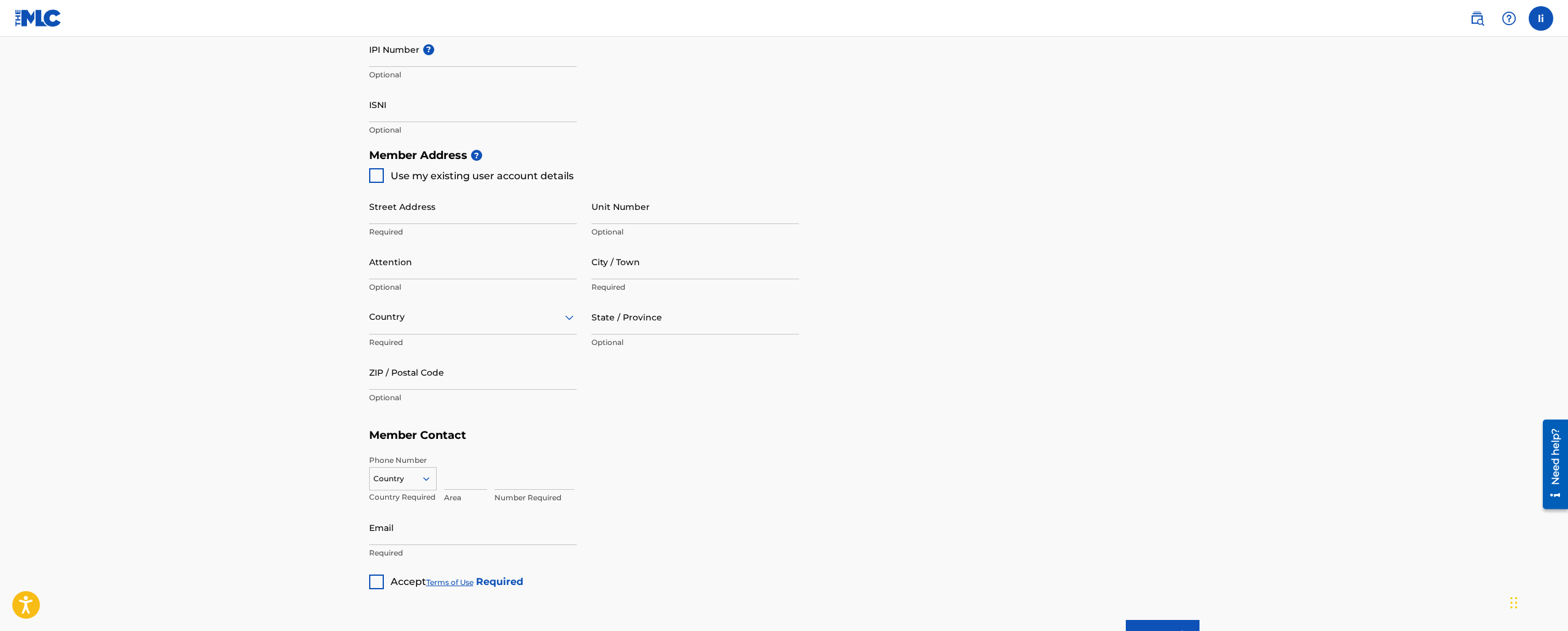
type input "900001"
type input "0"
type input "8136921336"
type input "[EMAIL_ADDRESS][DOMAIN_NAME]"
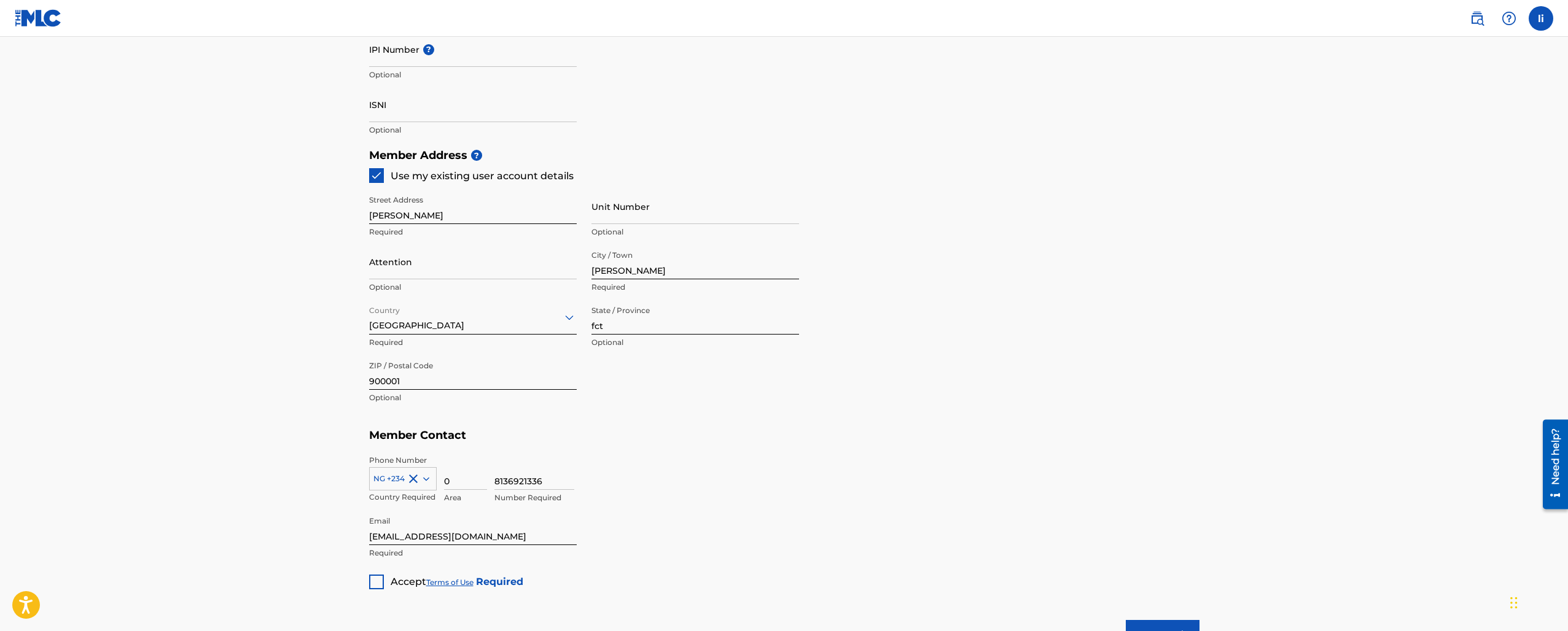
click at [379, 583] on div at bounding box center [377, 582] width 15 height 15
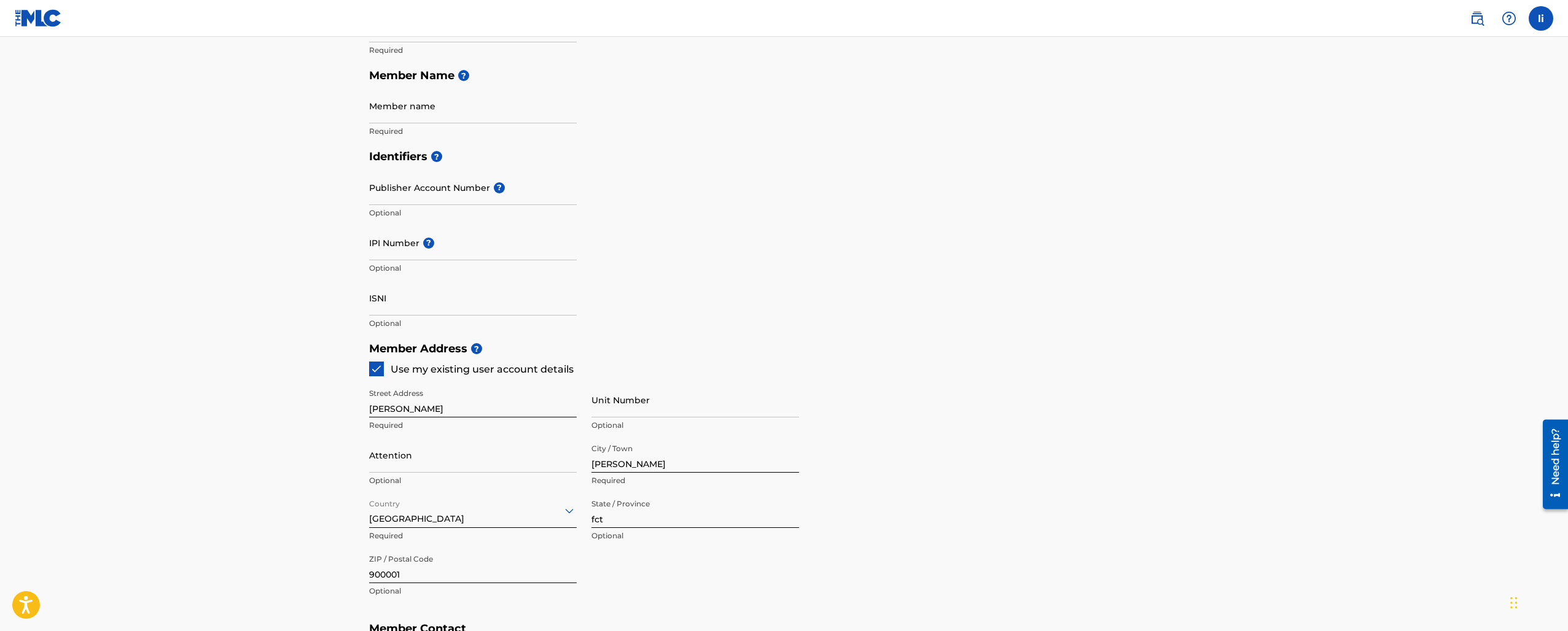
scroll to position [165, 0]
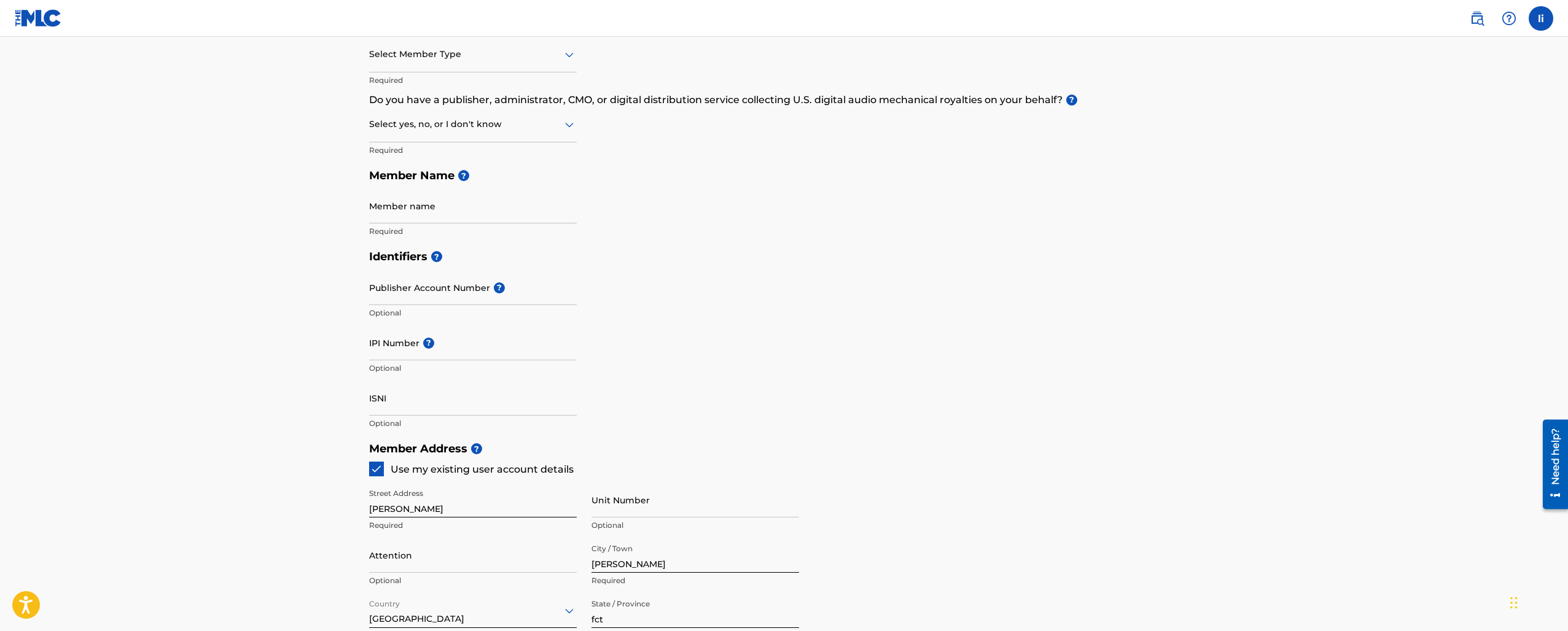
click at [410, 355] on input "IPI Number ?" at bounding box center [473, 343] width 207 height 35
paste input "1302940194"
type input "1302940194"
click at [459, 133] on div "Select yes, no, or I don't know" at bounding box center [473, 125] width 207 height 35
click at [460, 156] on div "Yes" at bounding box center [473, 156] width 207 height 28
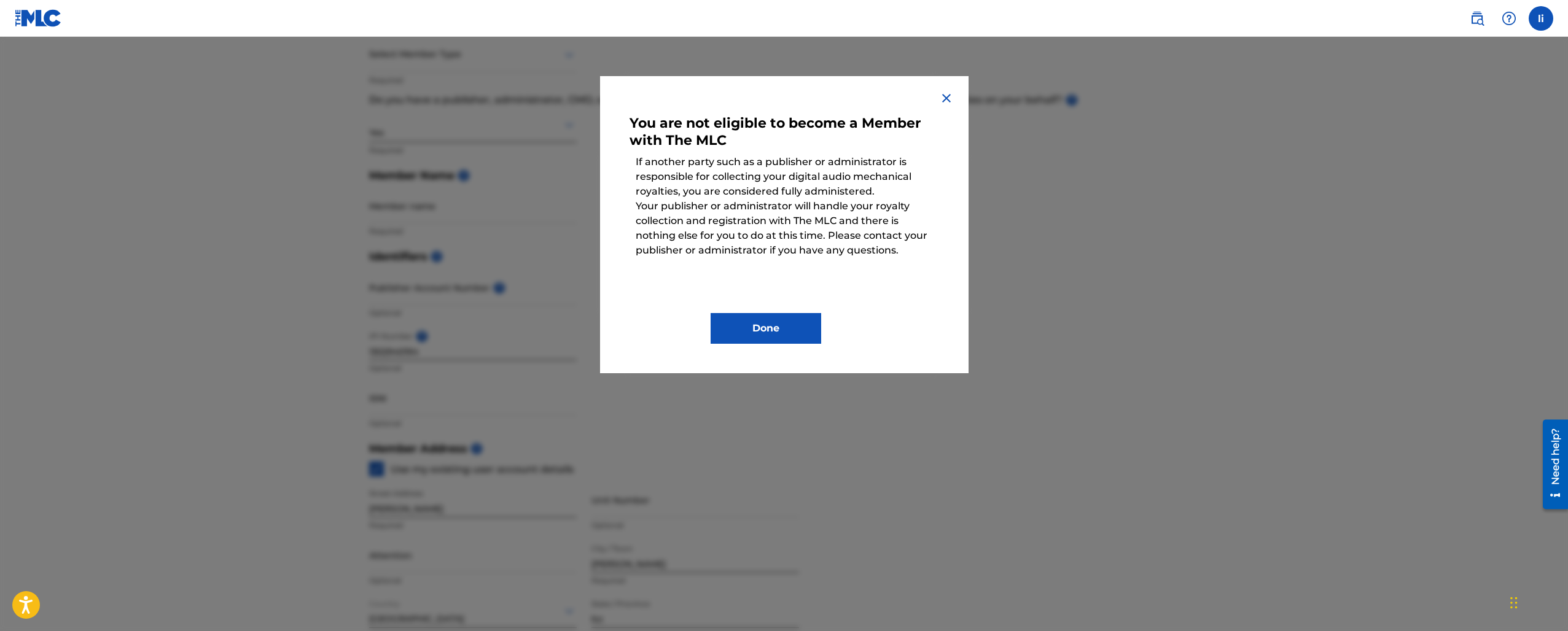
click at [782, 328] on button "Done" at bounding box center [766, 328] width 110 height 30
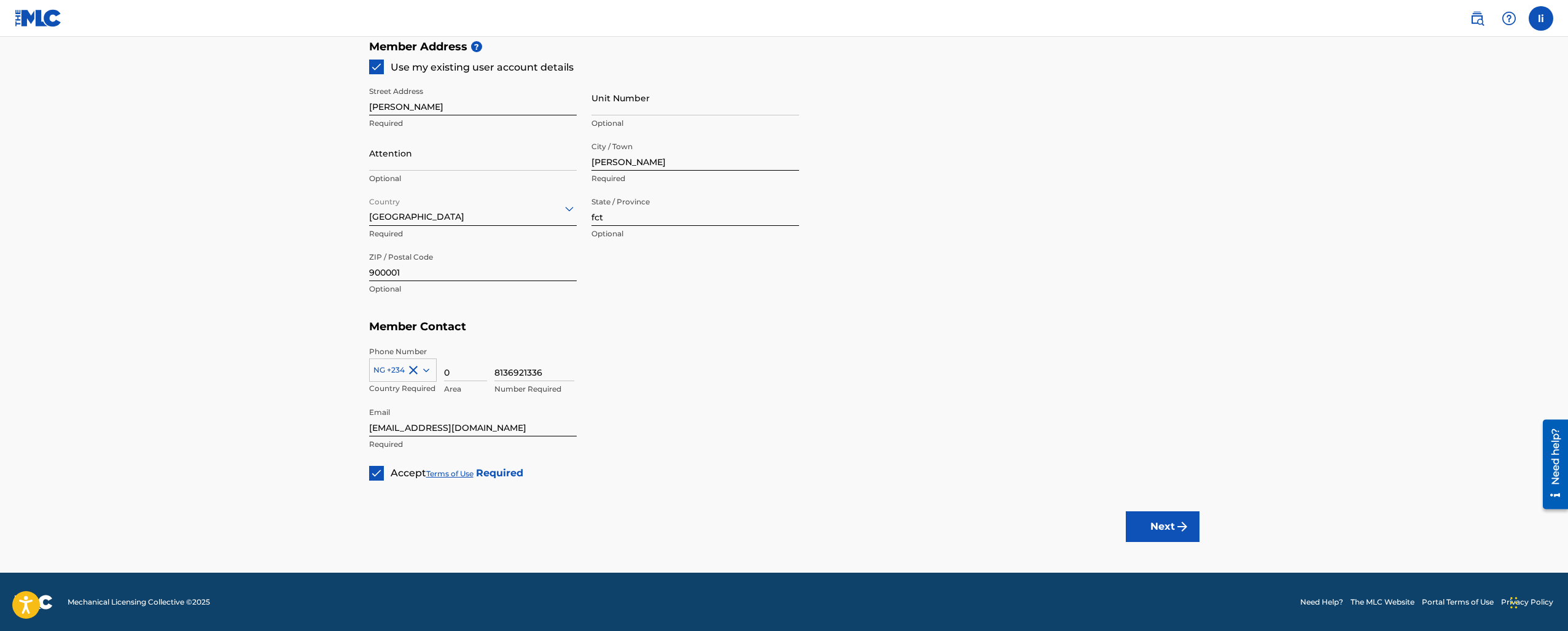
scroll to position [565, 0]
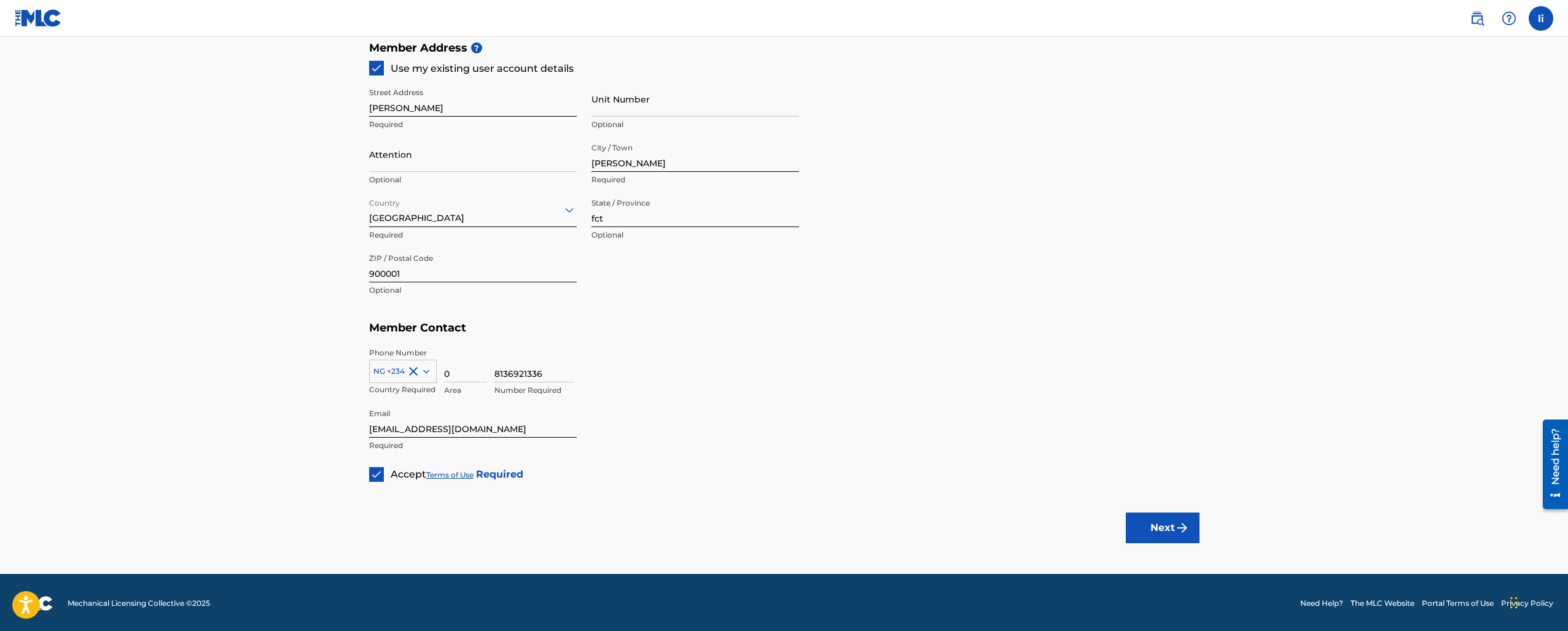
type input "[PERSON_NAME]"
click at [1168, 531] on button "Next" at bounding box center [1163, 528] width 74 height 30
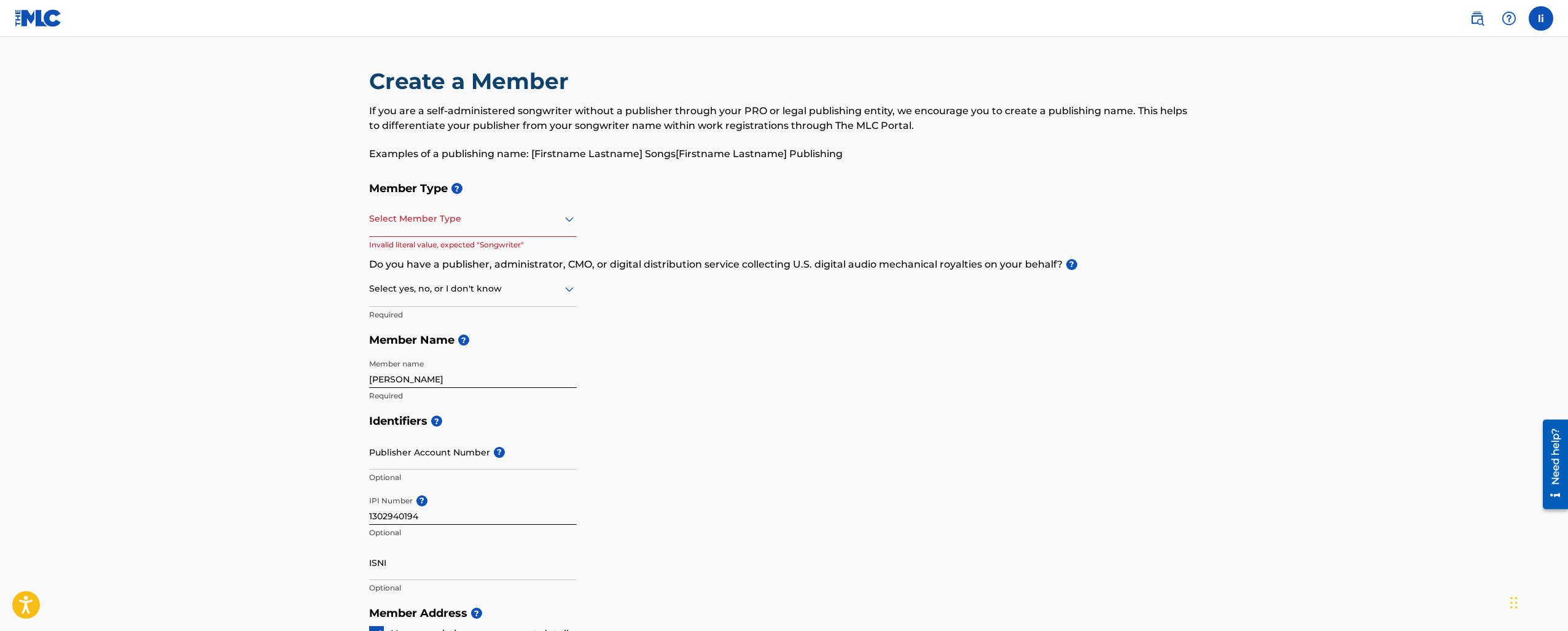
click at [546, 233] on div "Select Member Type" at bounding box center [473, 219] width 207 height 35
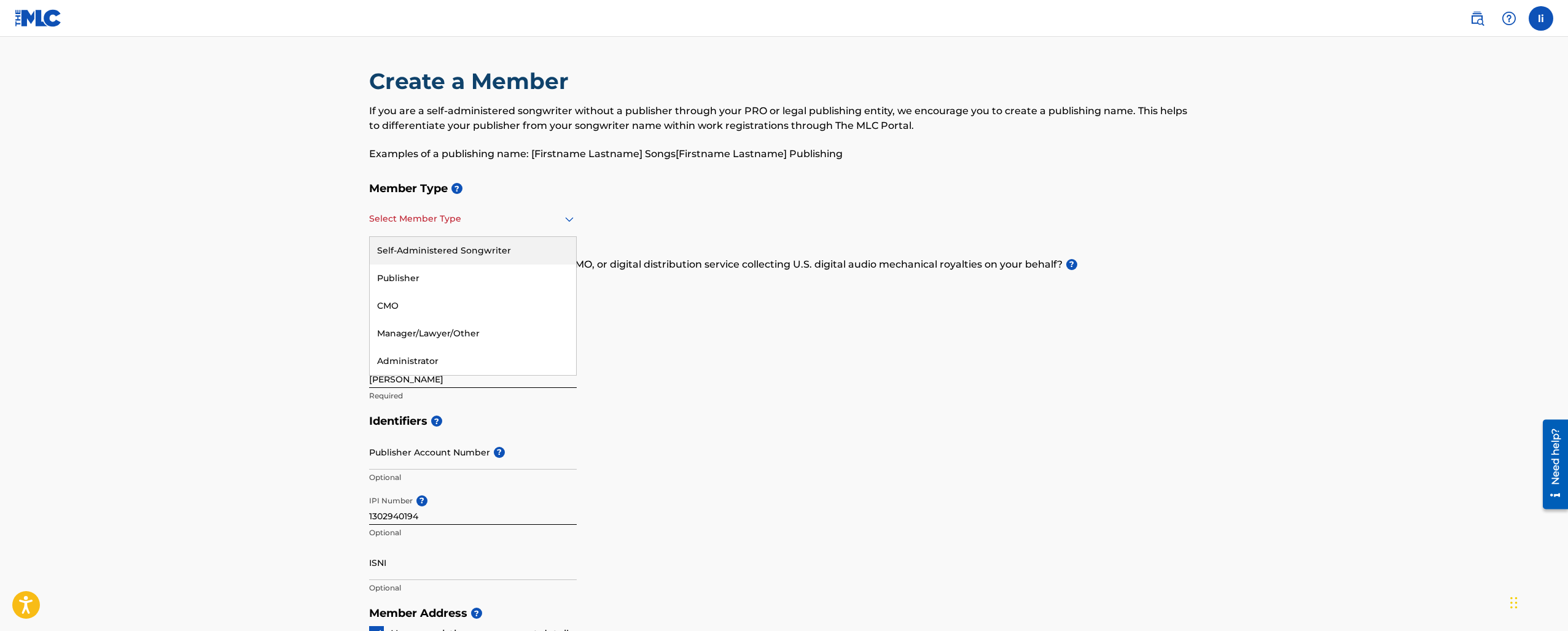
click at [540, 249] on div "Self-Administered Songwriter" at bounding box center [473, 250] width 207 height 28
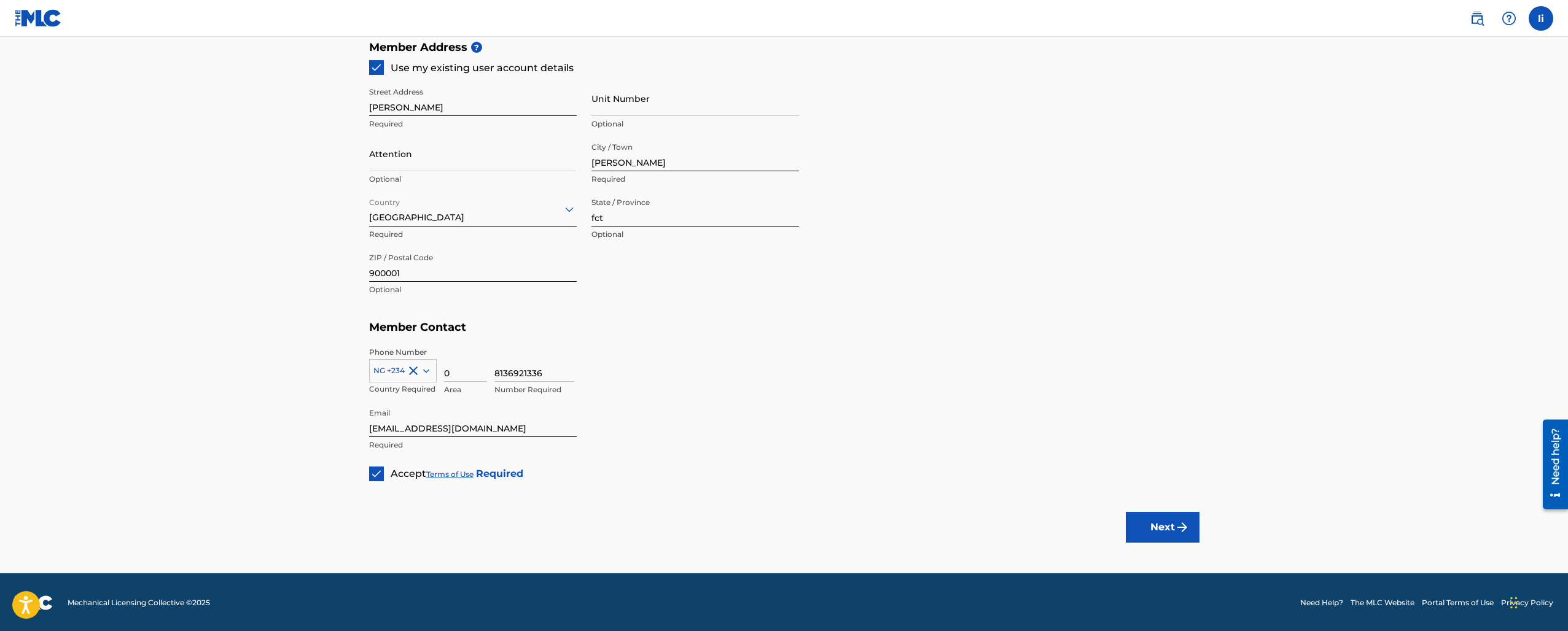
scroll to position [565, 0]
click at [1170, 513] on button "Next" at bounding box center [1163, 528] width 74 height 30
click at [379, 470] on div at bounding box center [377, 474] width 15 height 15
click at [378, 68] on div at bounding box center [377, 68] width 15 height 15
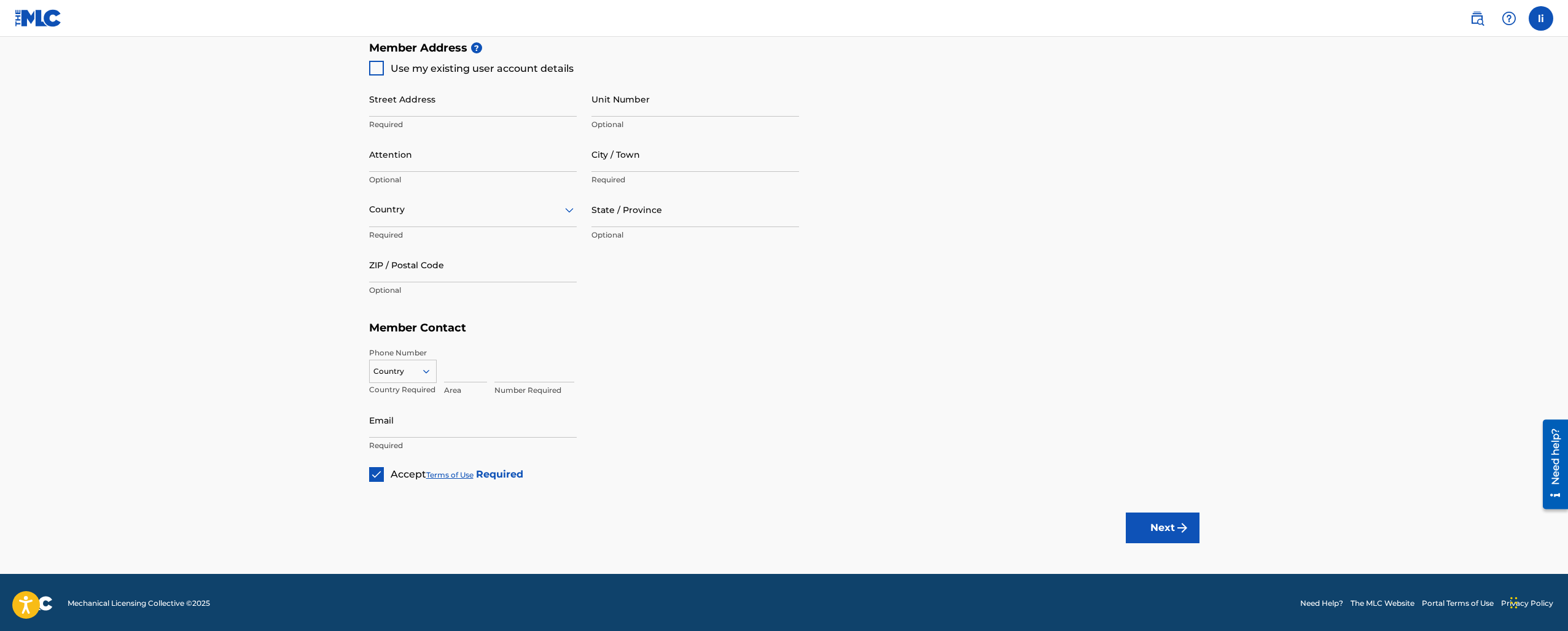
type input "[PERSON_NAME]"
type input "fct"
type input "900001"
type input "0"
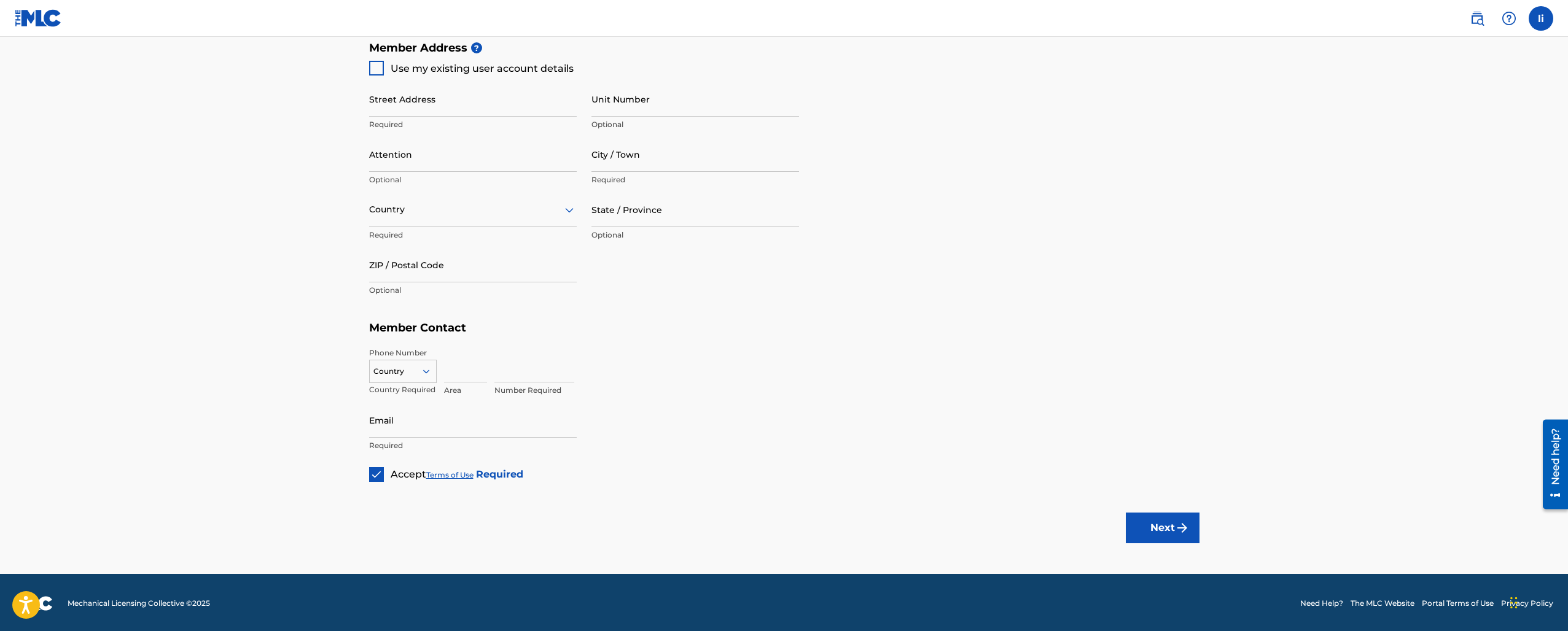
type input "8136921336"
type input "[EMAIL_ADDRESS][DOMAIN_NAME]"
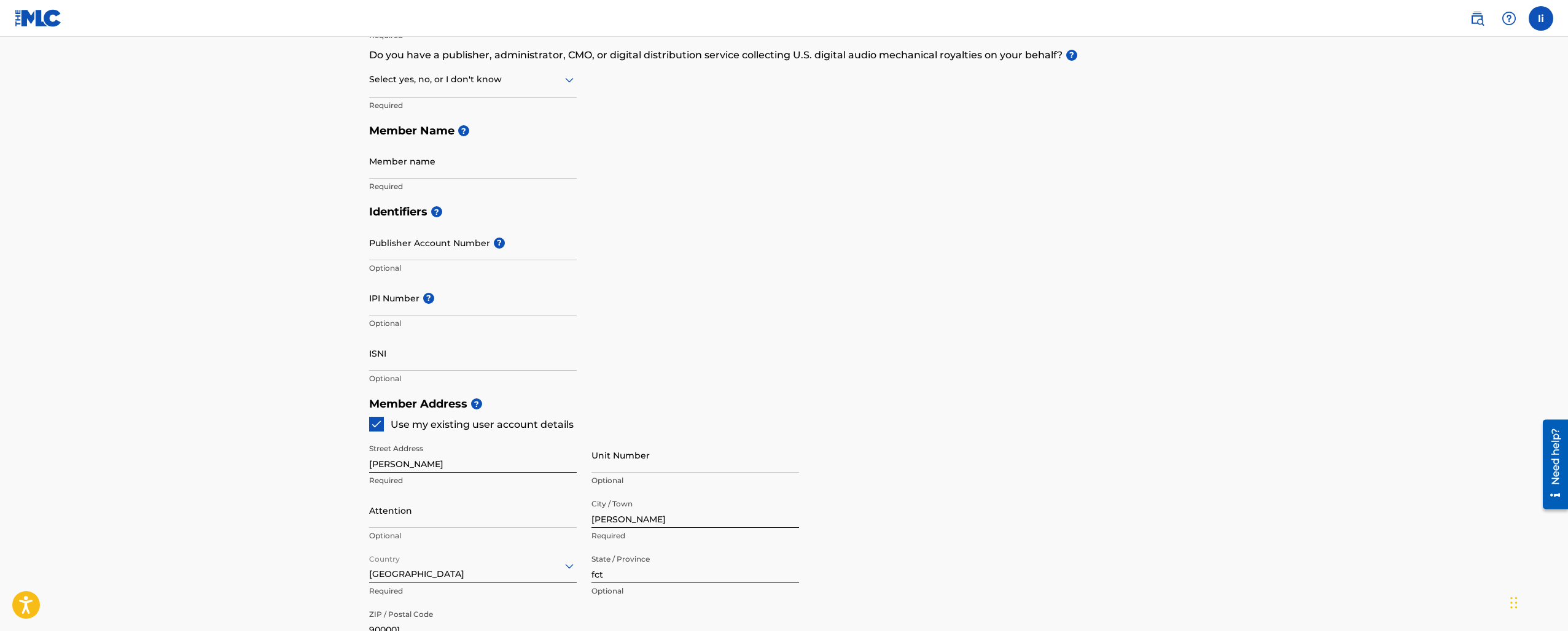
scroll to position [195, 0]
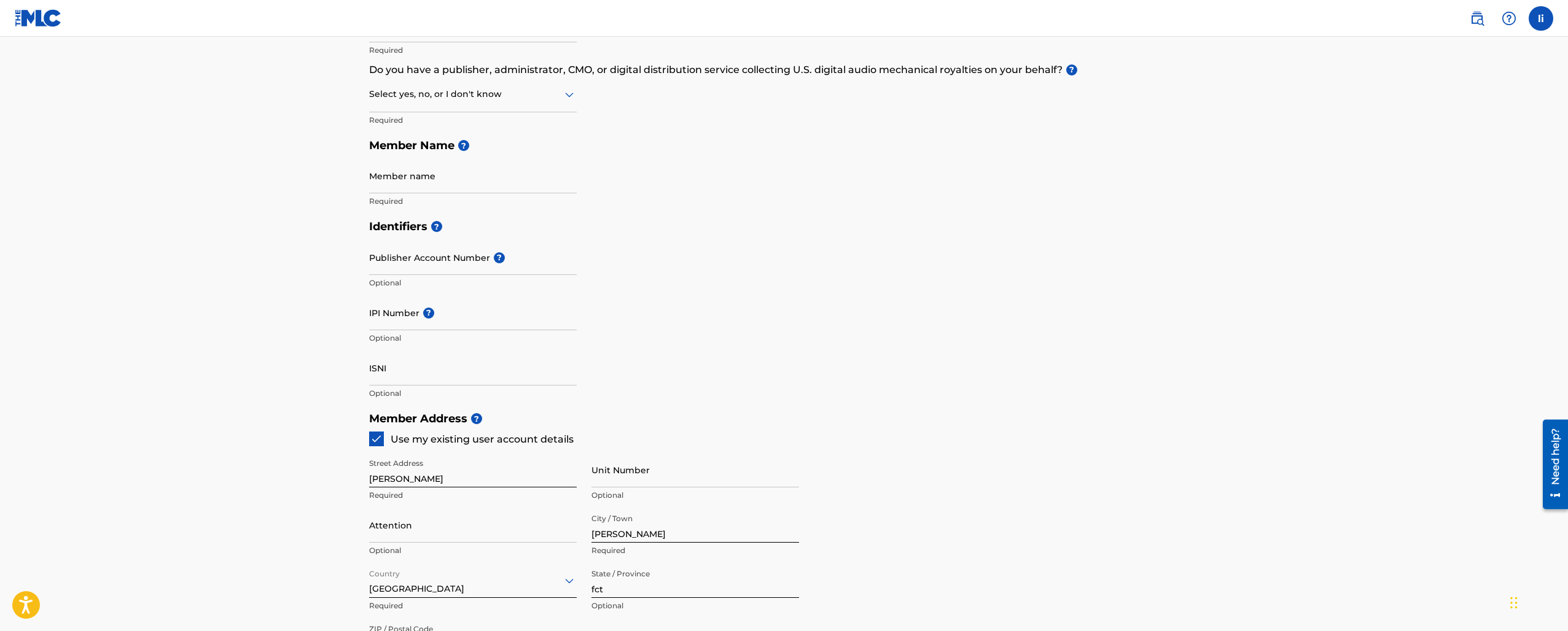
click at [395, 321] on input "IPI Number ?" at bounding box center [473, 312] width 207 height 35
paste input "1302940194"
type input "1302940194"
click at [569, 184] on input "Member name" at bounding box center [473, 175] width 207 height 35
type input "[PERSON_NAME]"
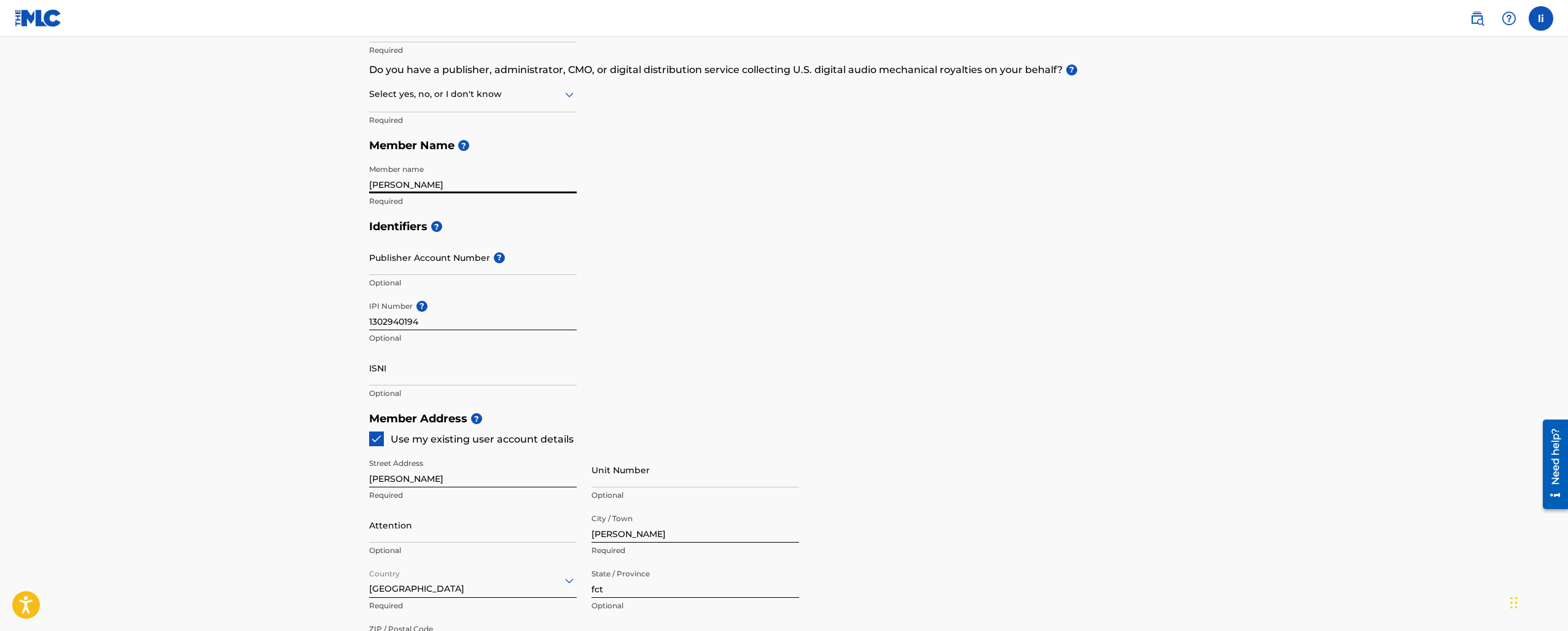
click at [447, 104] on div "Select yes, no, or I don't know" at bounding box center [473, 94] width 207 height 35
click at [459, 120] on div "Yes" at bounding box center [473, 125] width 207 height 28
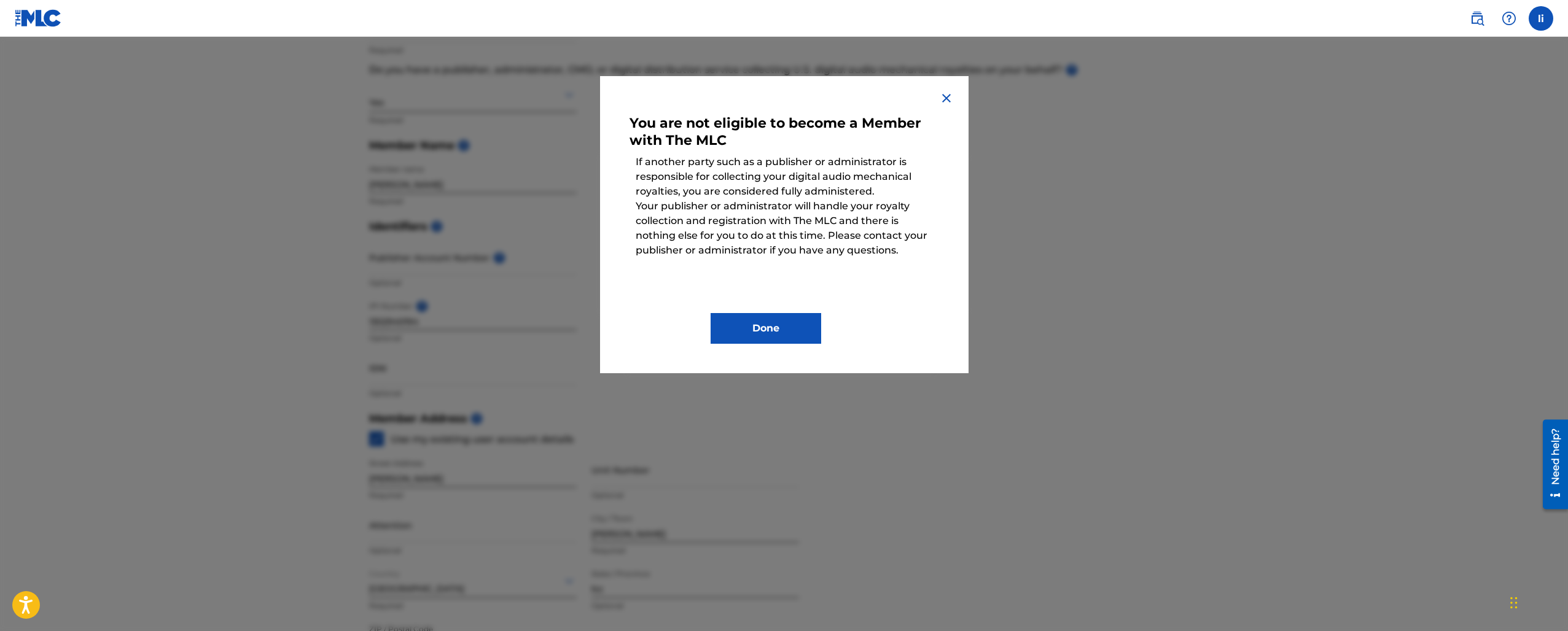
click at [718, 334] on button "Done" at bounding box center [766, 328] width 110 height 30
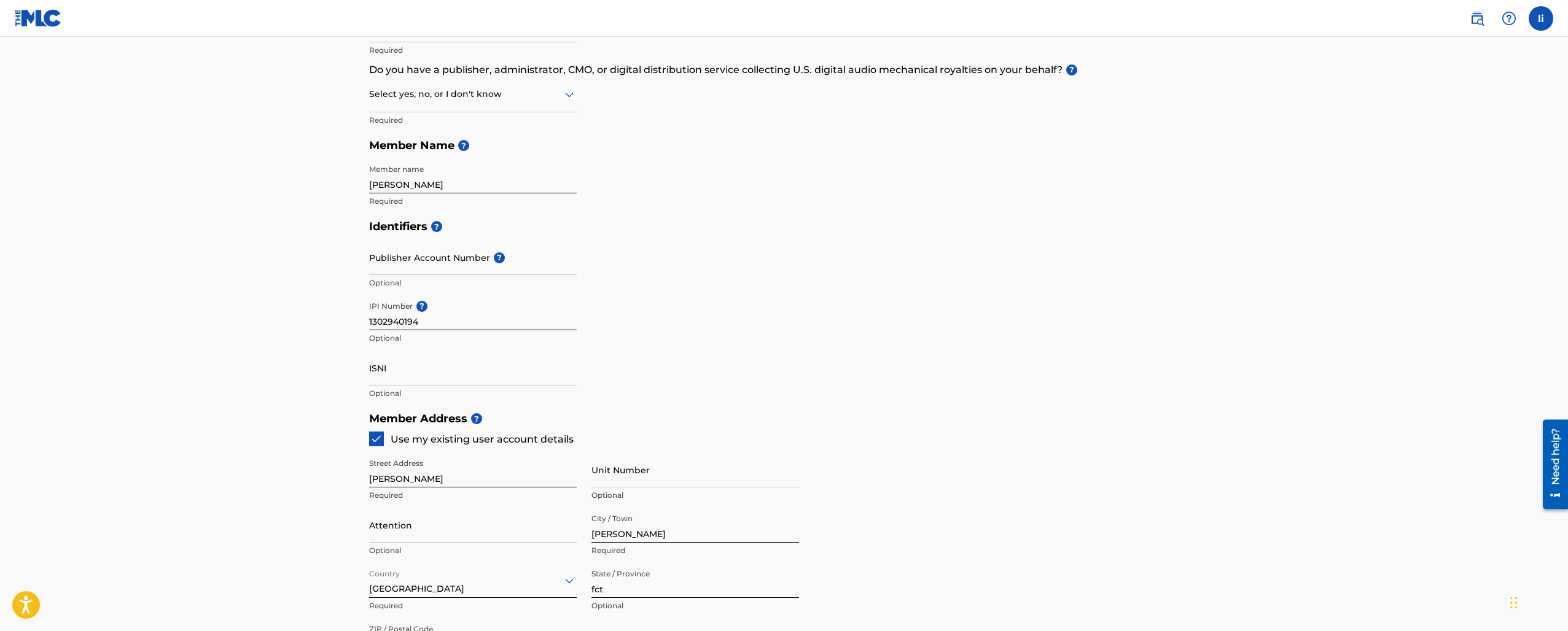
click at [499, 250] on input "Publisher Account Number ?" at bounding box center [473, 257] width 207 height 35
click at [437, 124] on p "Required" at bounding box center [473, 120] width 207 height 11
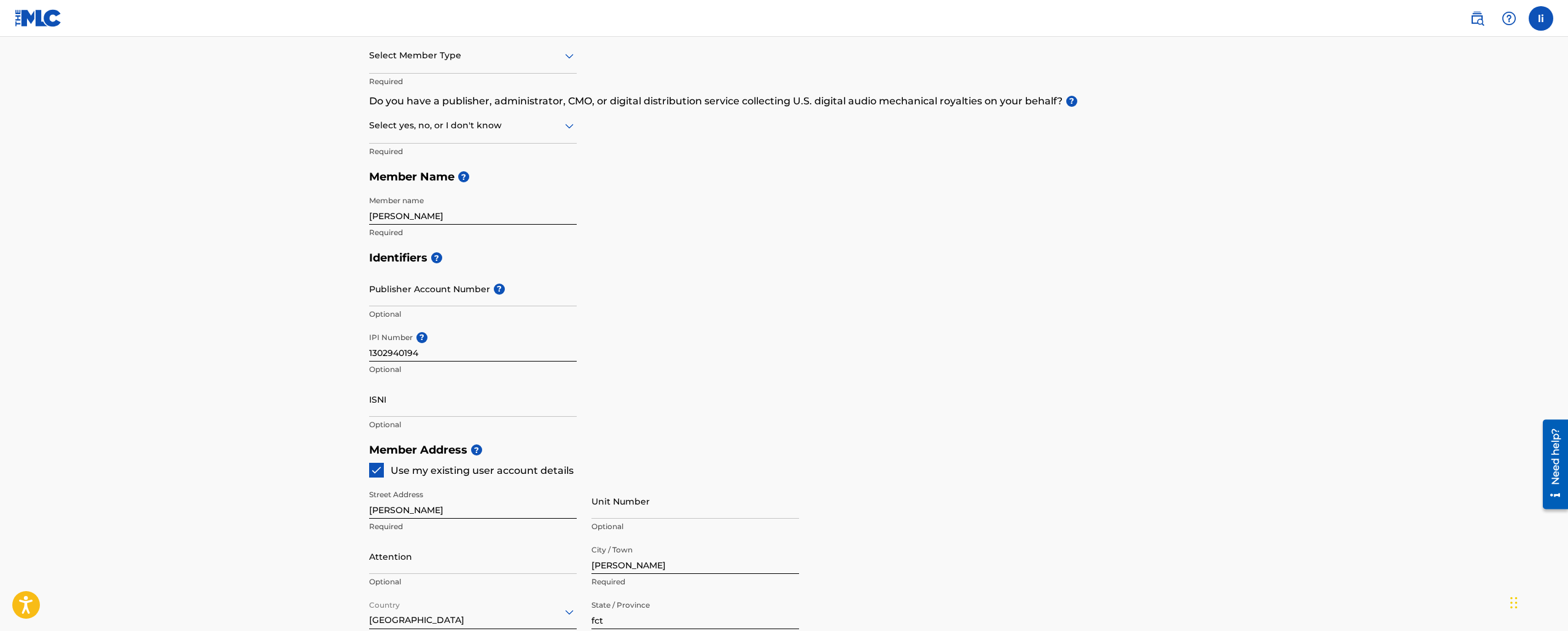
scroll to position [142, 0]
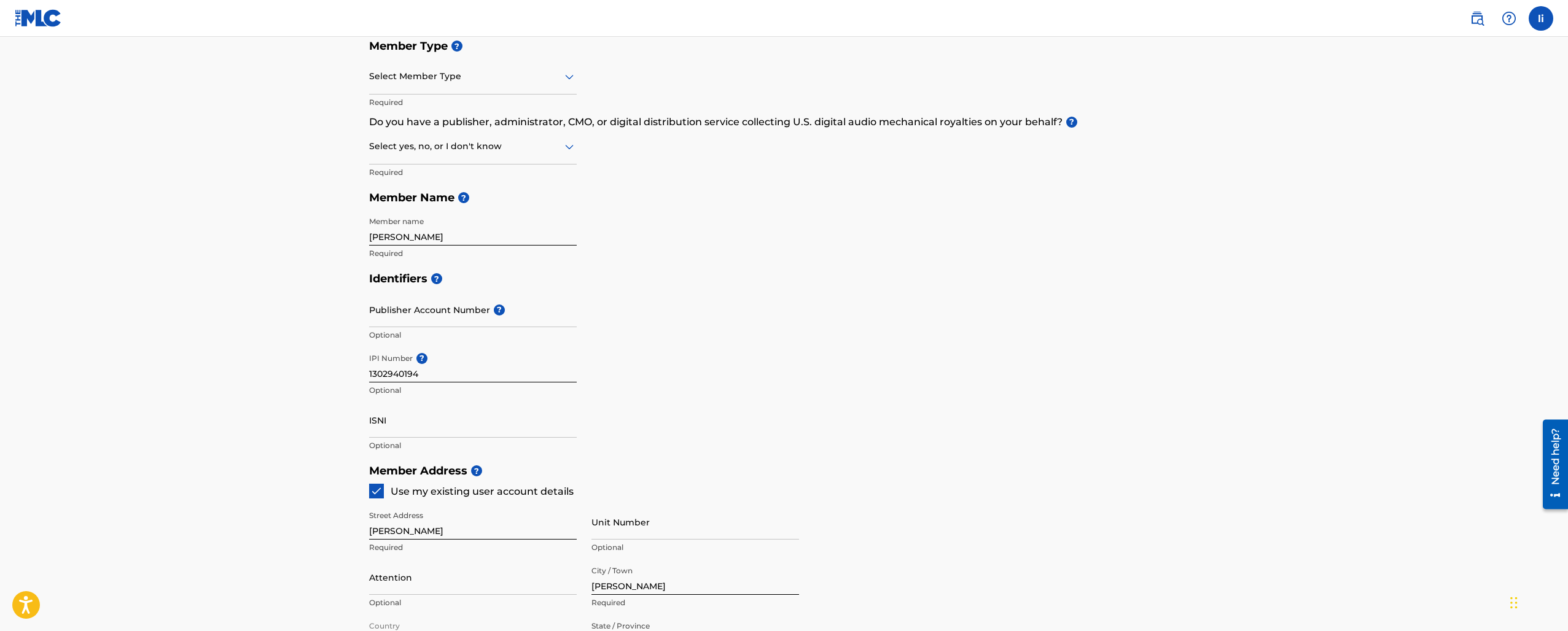
click at [467, 82] on div at bounding box center [473, 76] width 207 height 15
click at [488, 109] on div "Self-Administered Songwriter" at bounding box center [473, 108] width 207 height 28
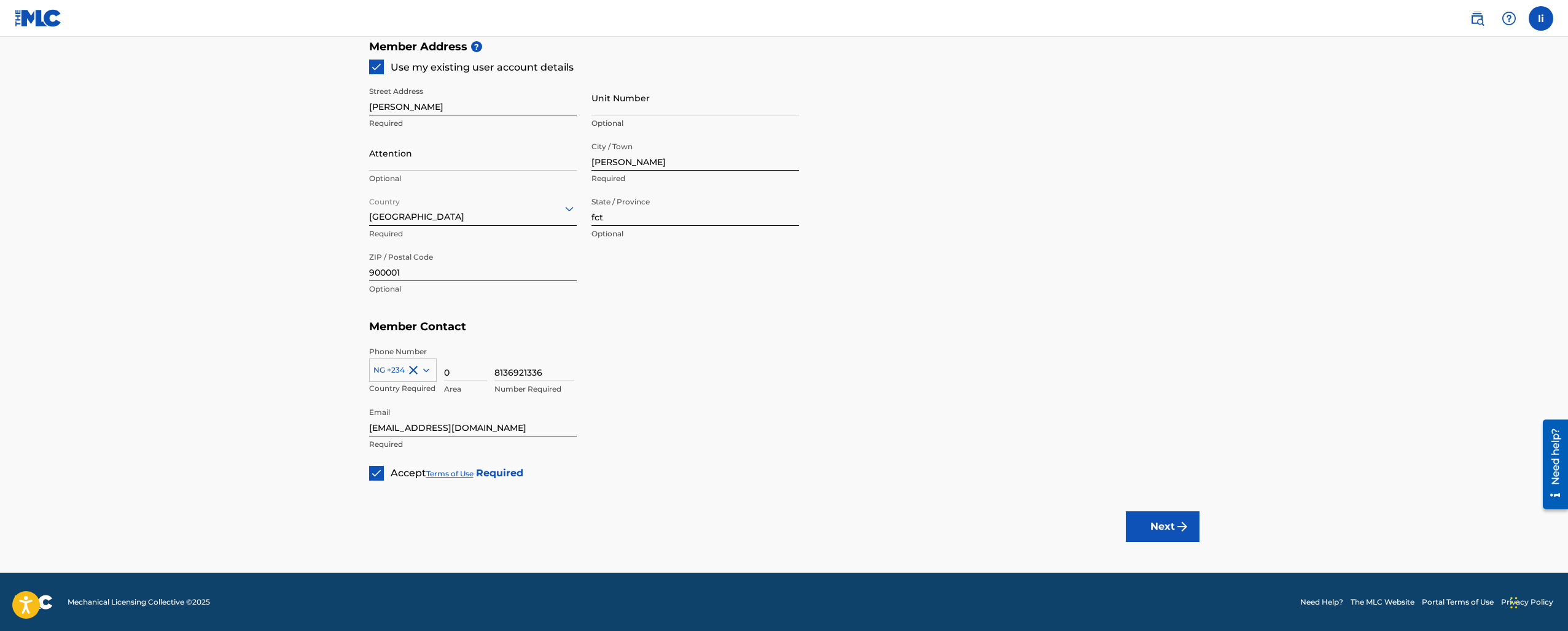
scroll to position [565, 0]
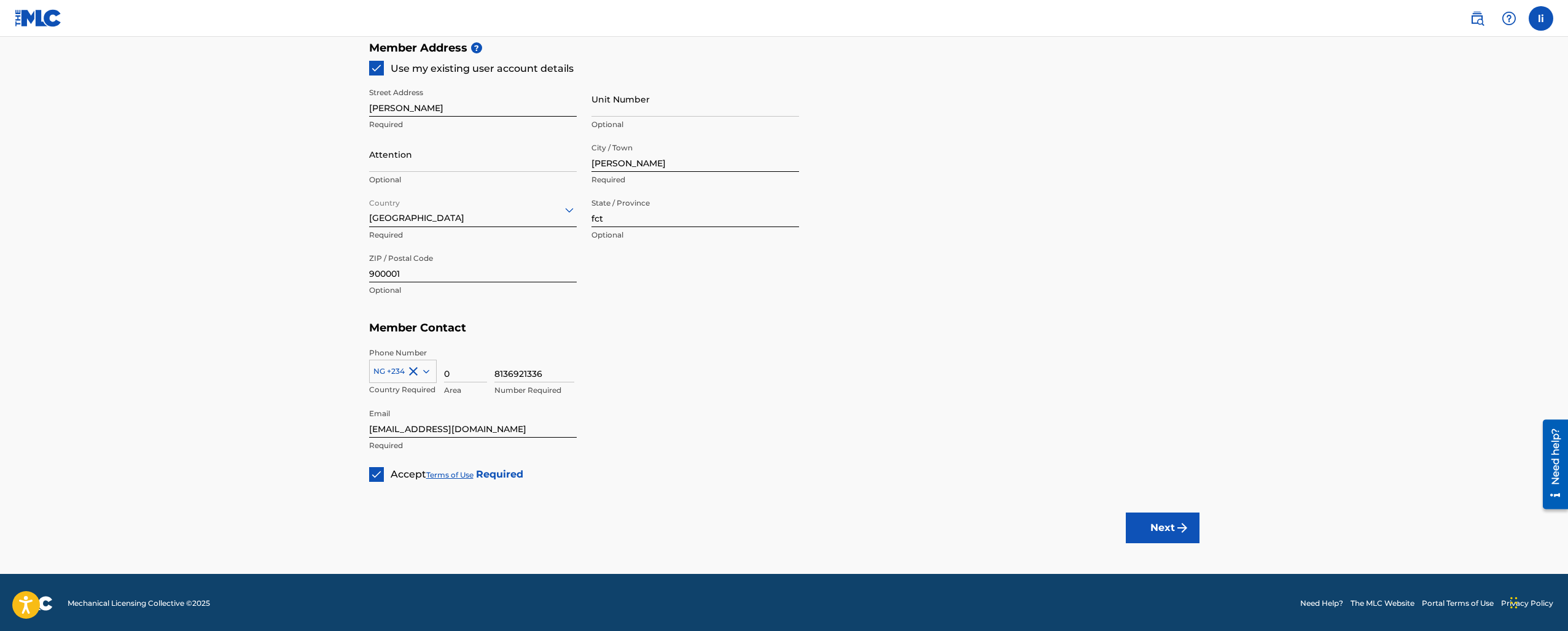
click at [1156, 528] on button "Next" at bounding box center [1163, 528] width 74 height 30
